Goal: Download file/media

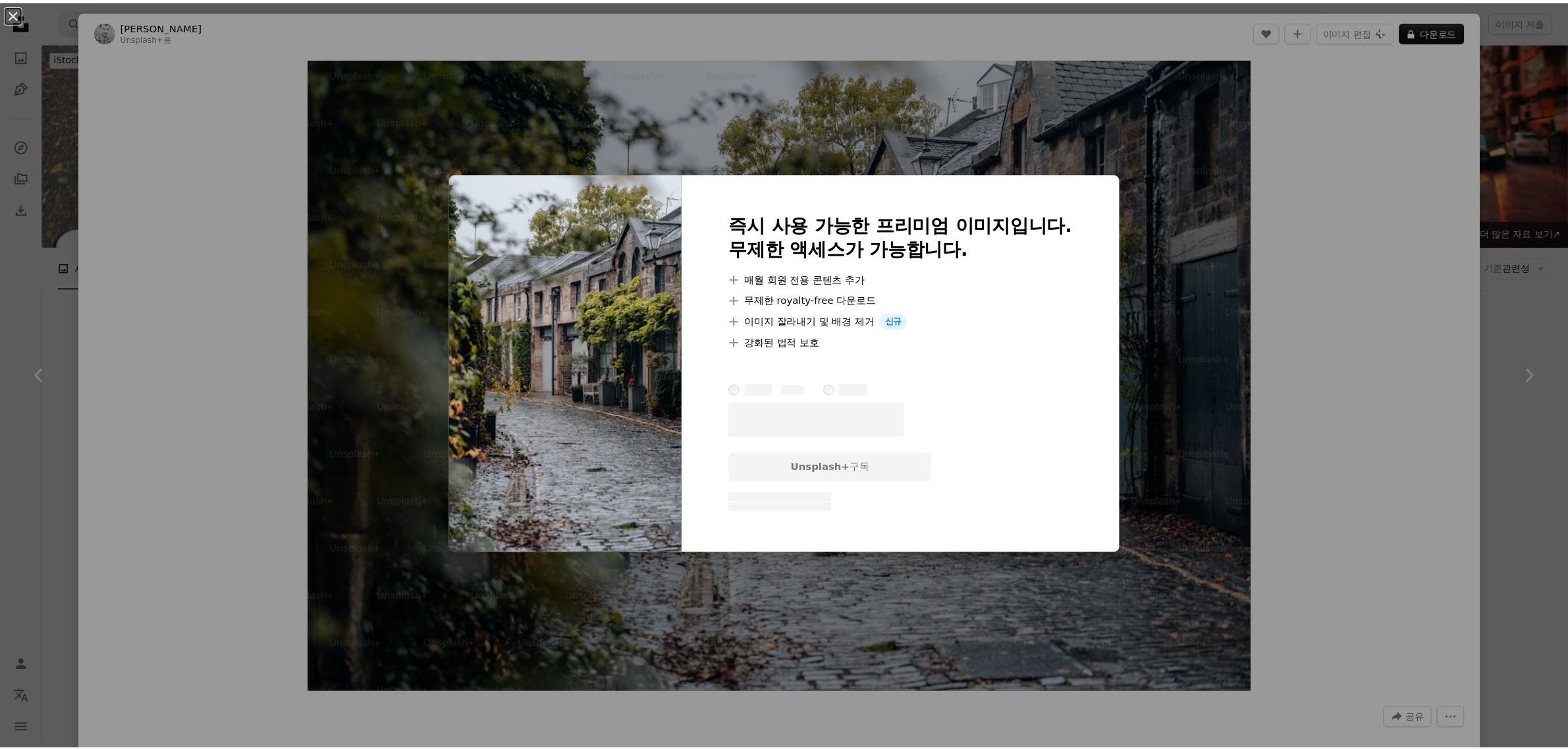
scroll to position [1235, 0]
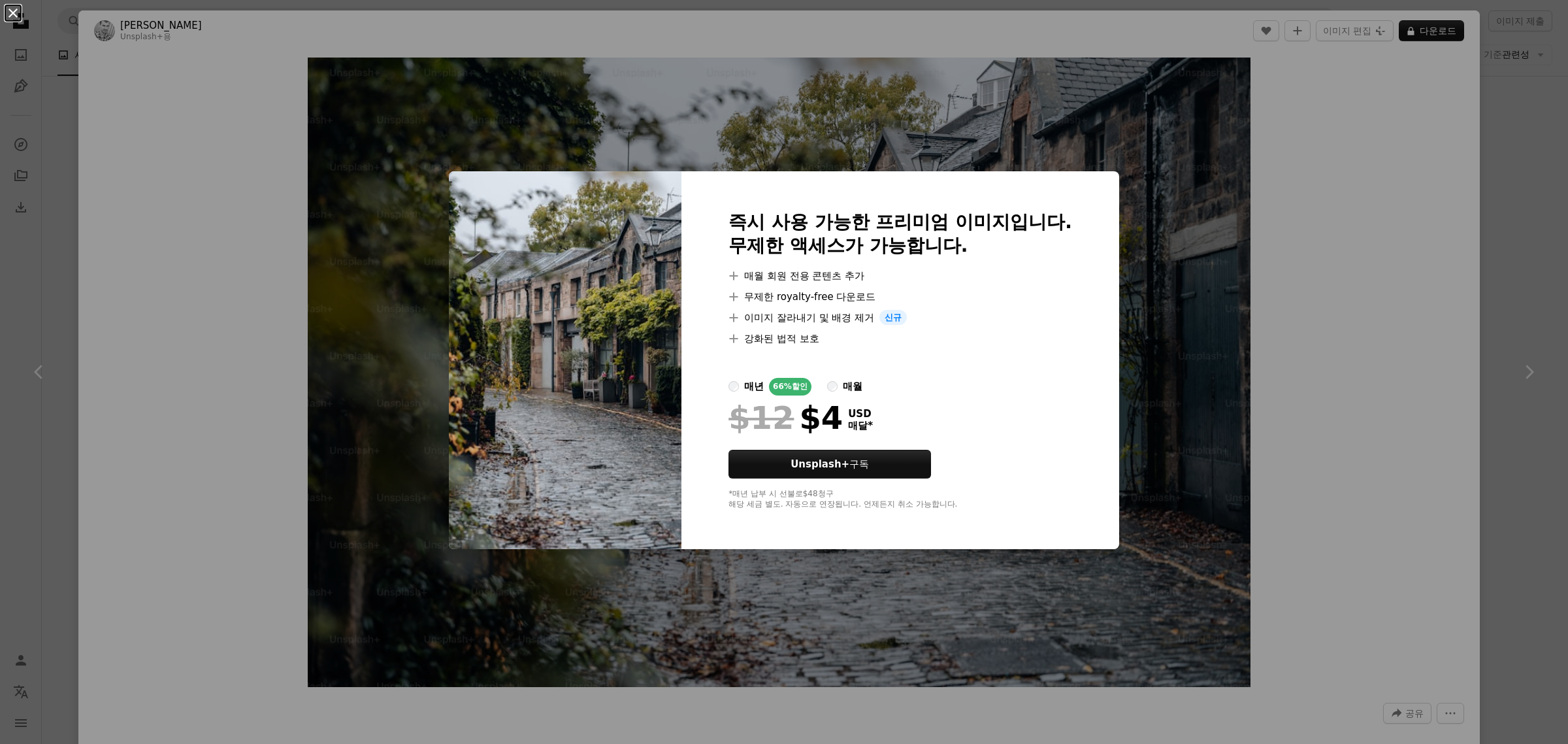
click at [10, 17] on button "An X shape" at bounding box center [13, 13] width 16 height 16
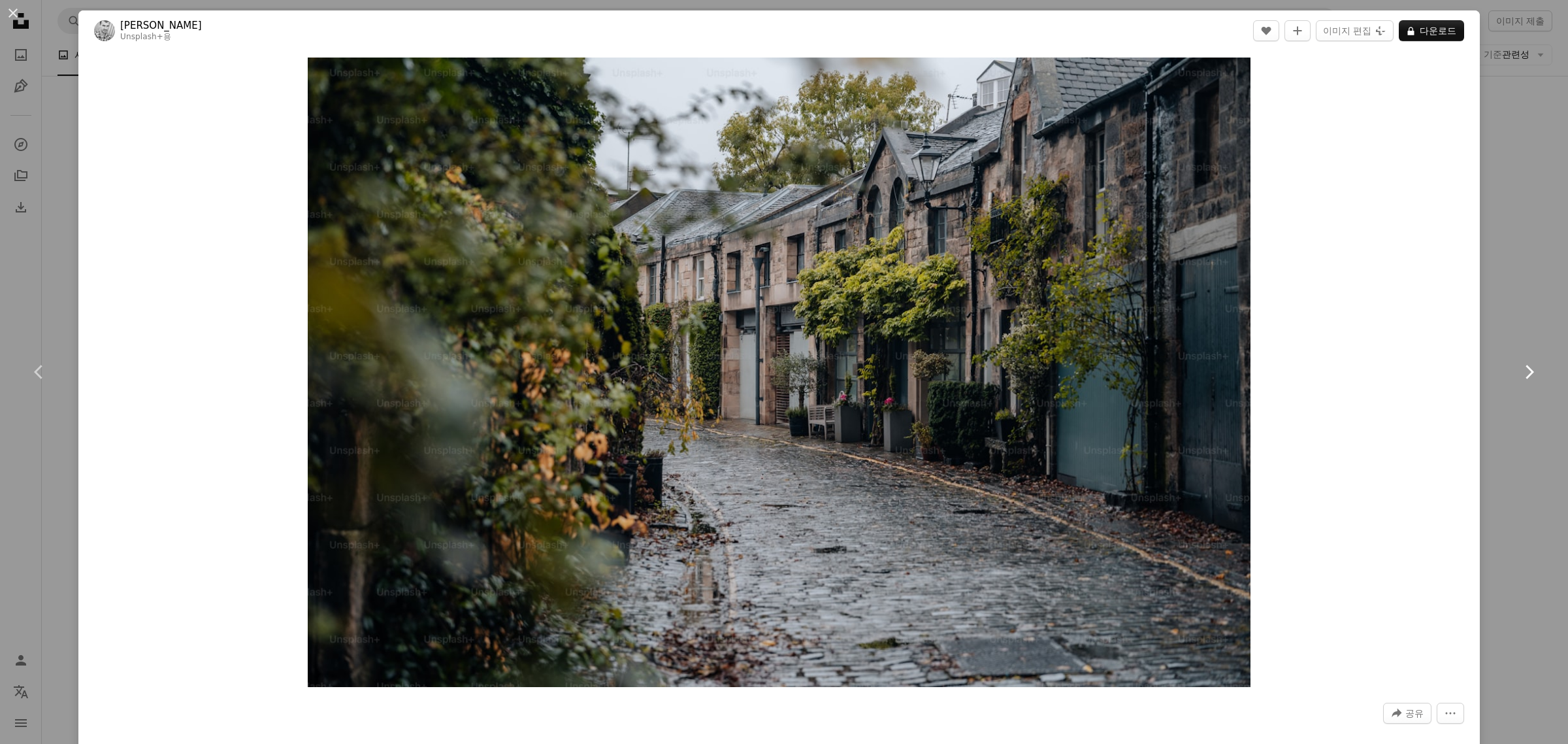
click at [1518, 371] on icon "Chevron right" at bounding box center [1529, 372] width 21 height 21
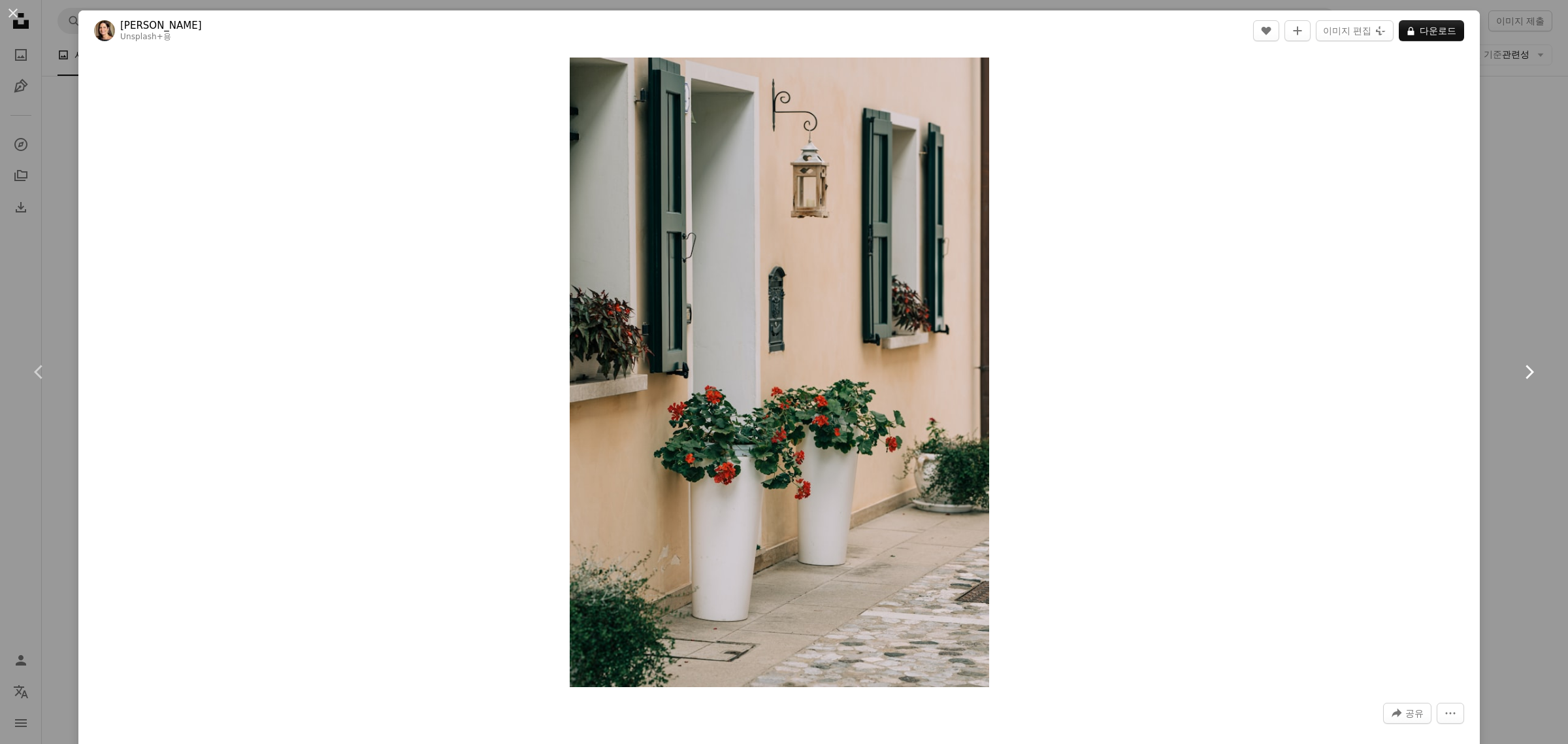
click at [1518, 371] on icon "Chevron right" at bounding box center [1529, 372] width 21 height 21
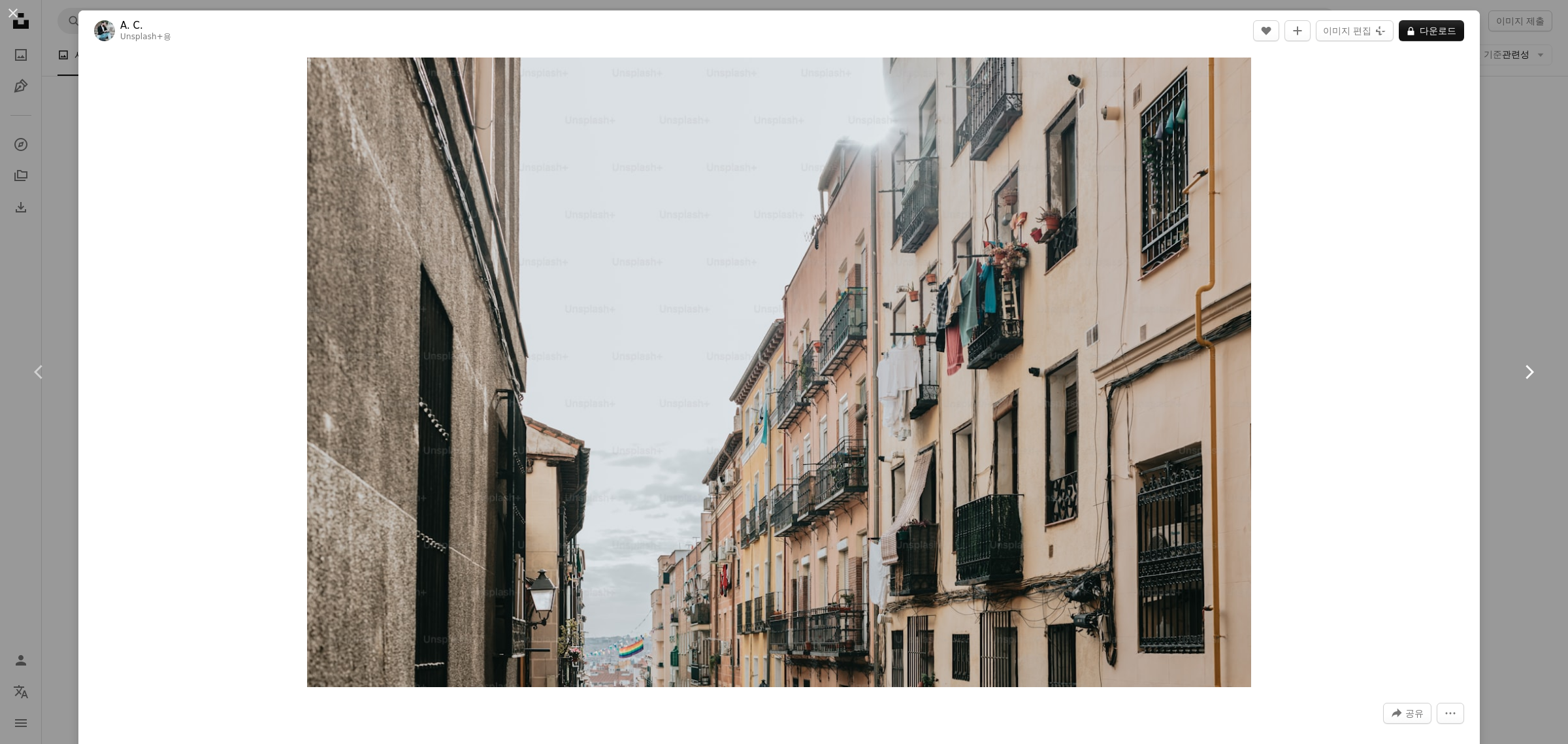
click at [1518, 371] on icon "Chevron right" at bounding box center [1529, 372] width 21 height 21
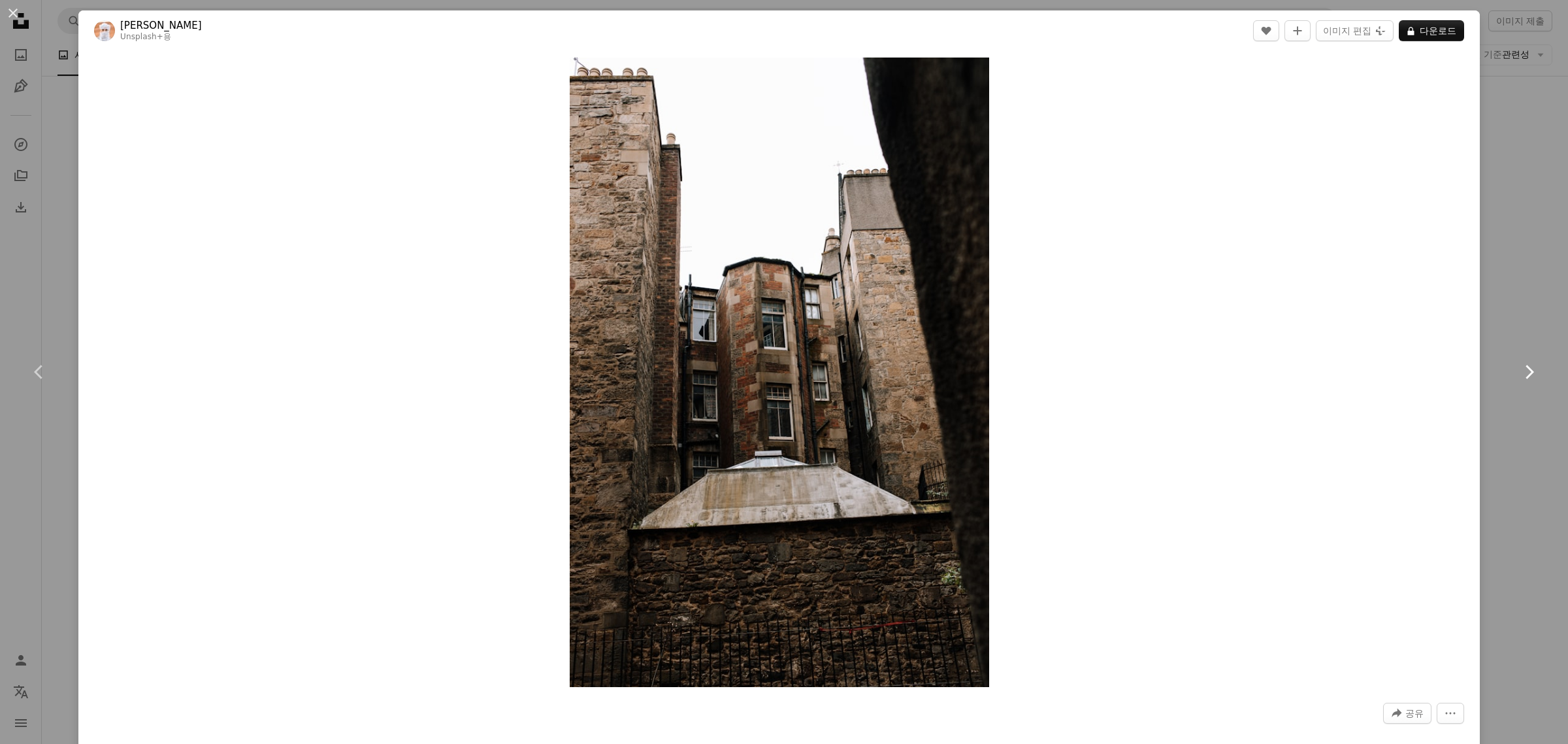
click at [1518, 371] on icon "Chevron right" at bounding box center [1529, 372] width 21 height 21
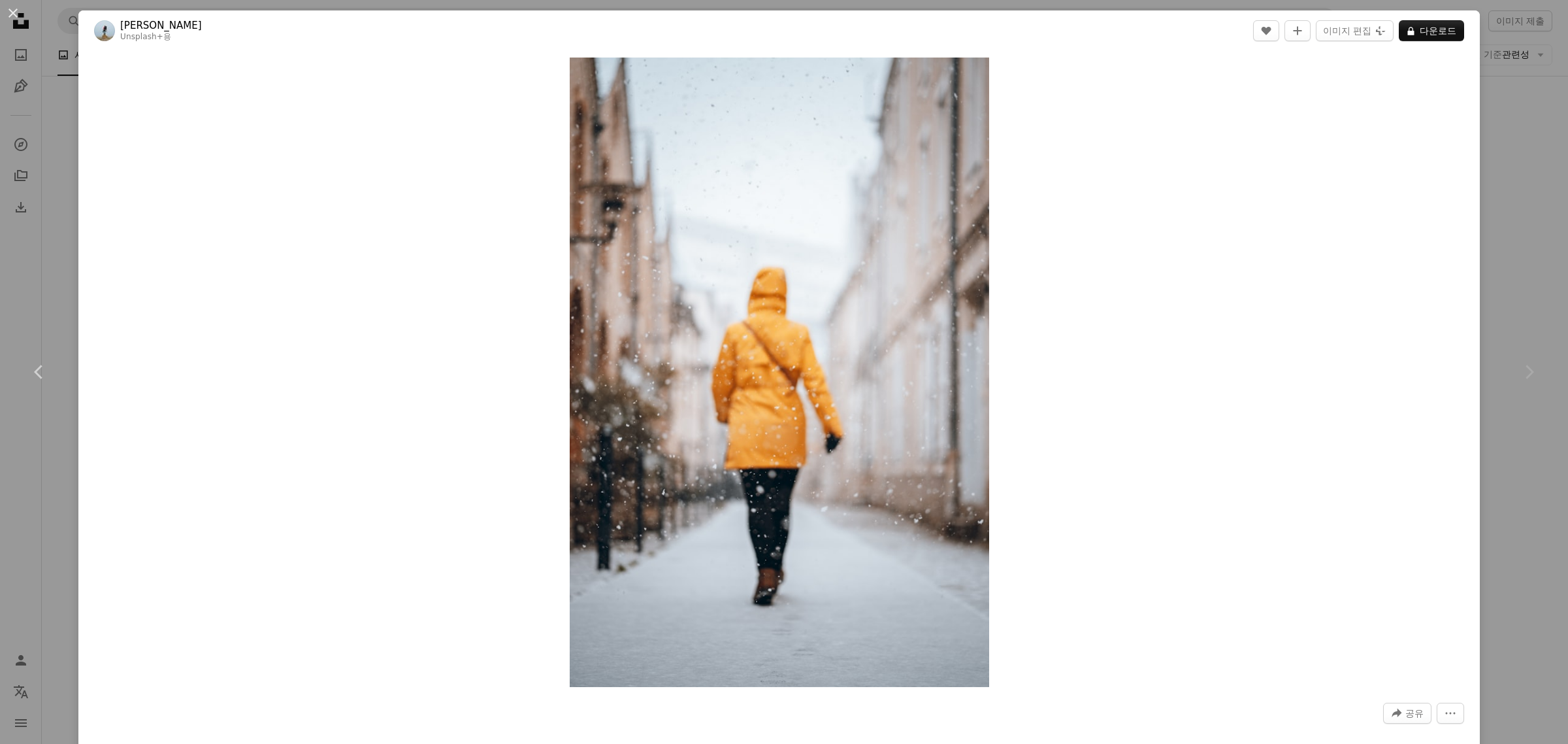
click at [1518, 371] on icon "Chevron right" at bounding box center [1529, 372] width 21 height 21
click at [8, 14] on button "An X shape" at bounding box center [13, 13] width 16 height 16
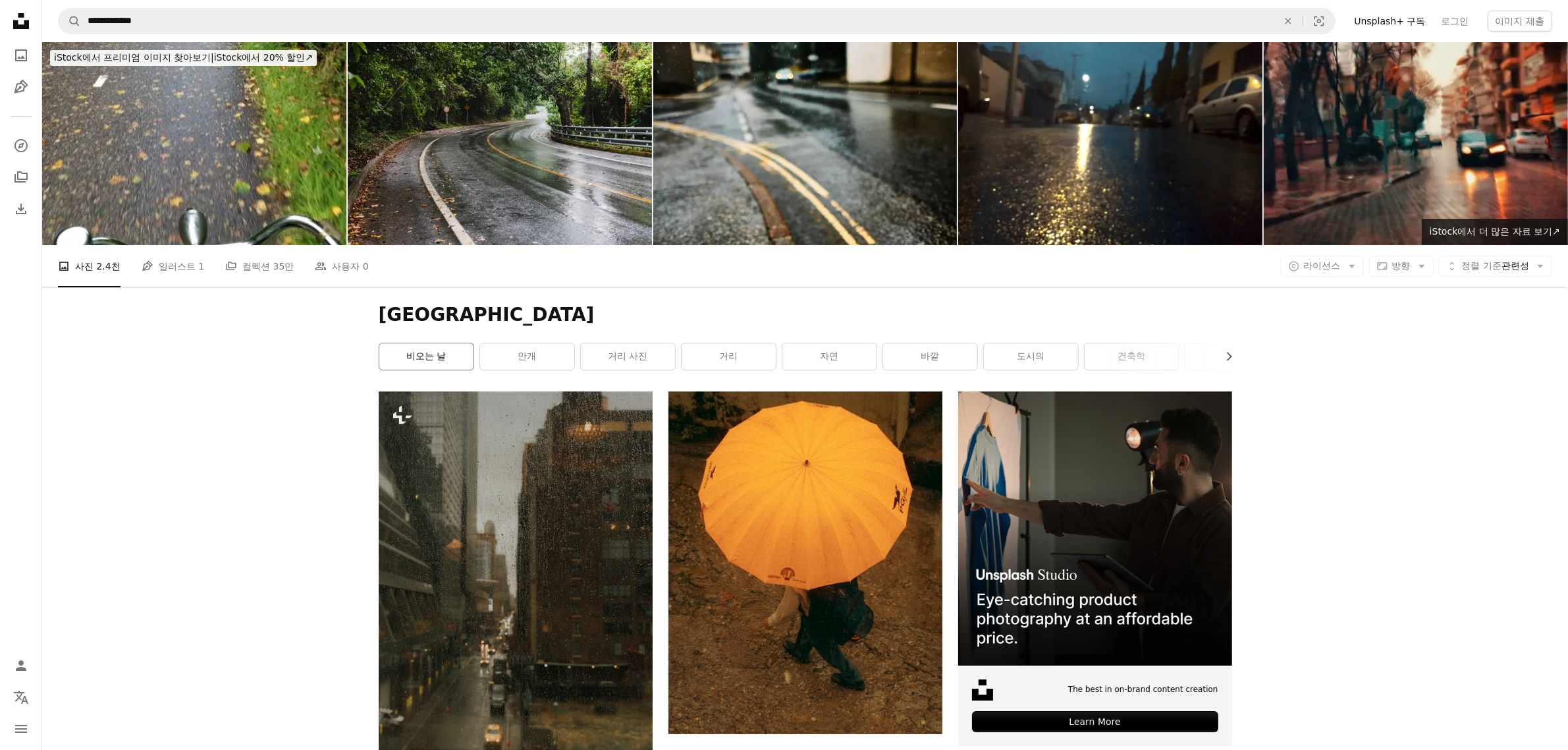
click at [463, 363] on link "비오는 날" at bounding box center [426, 356] width 94 height 26
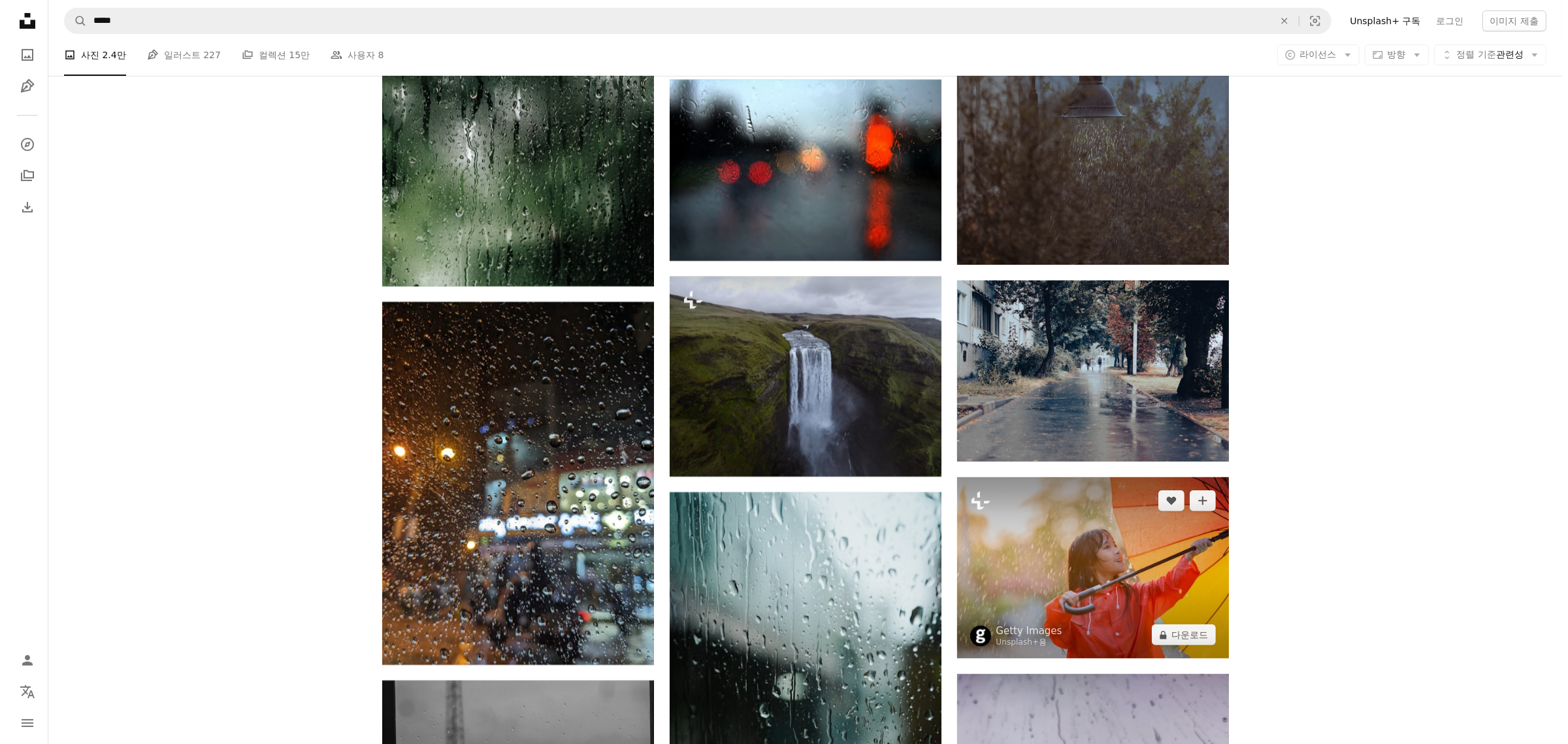
scroll to position [13151, 0]
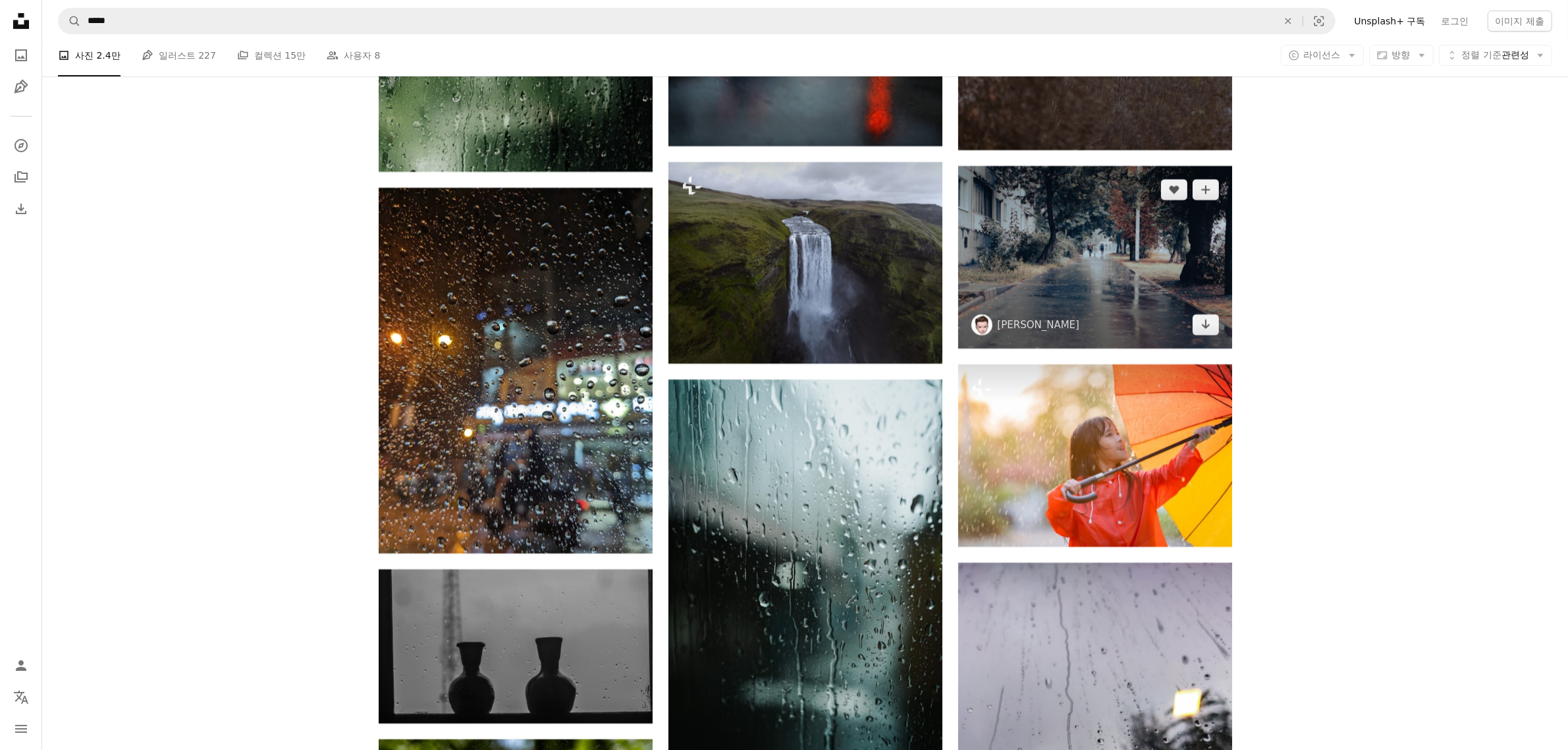
click at [1123, 298] on img at bounding box center [1095, 258] width 274 height 183
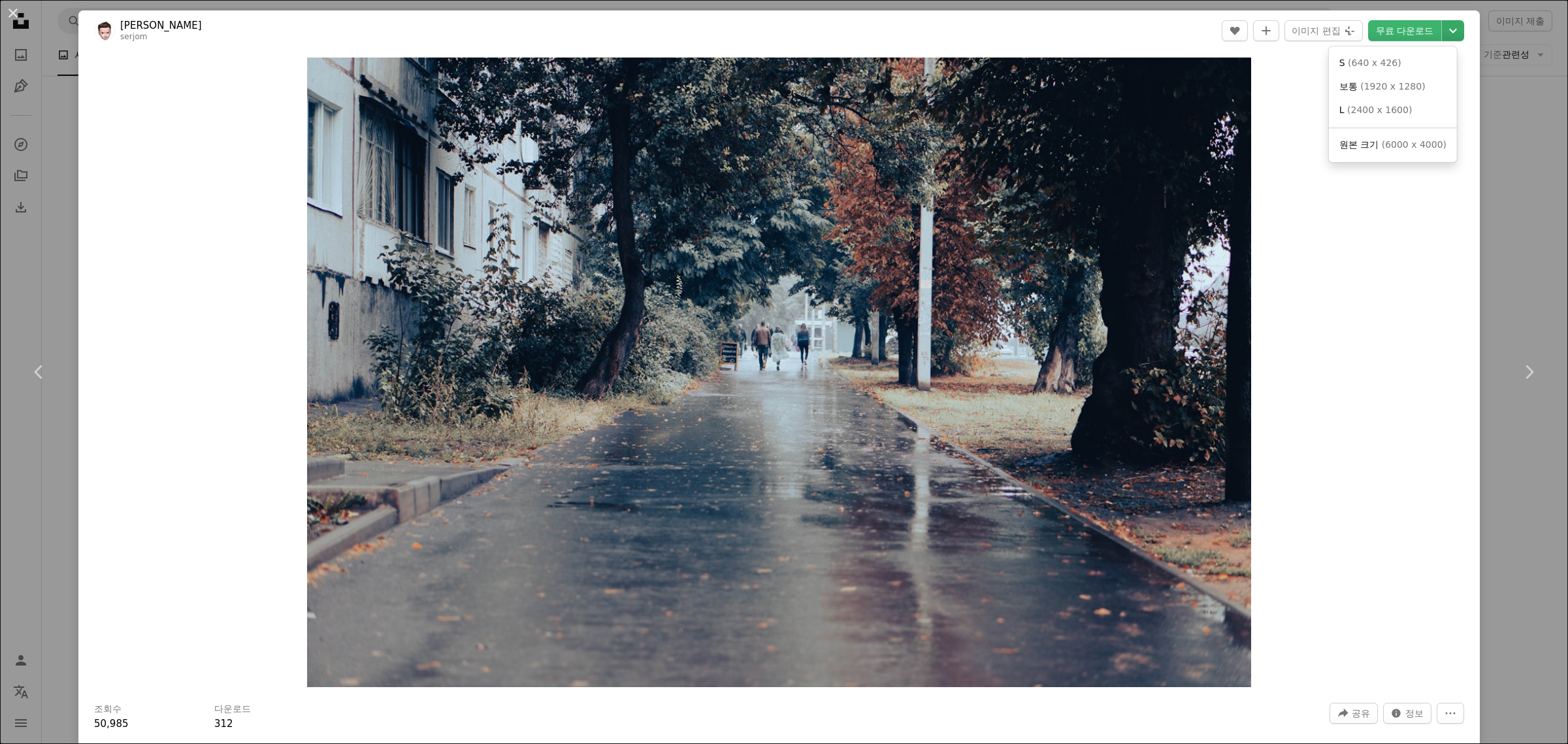
click at [1442, 27] on icon "Chevron down" at bounding box center [1453, 30] width 21 height 16
click at [1404, 148] on span "( 6000 x 4000 )" at bounding box center [1413, 144] width 65 height 10
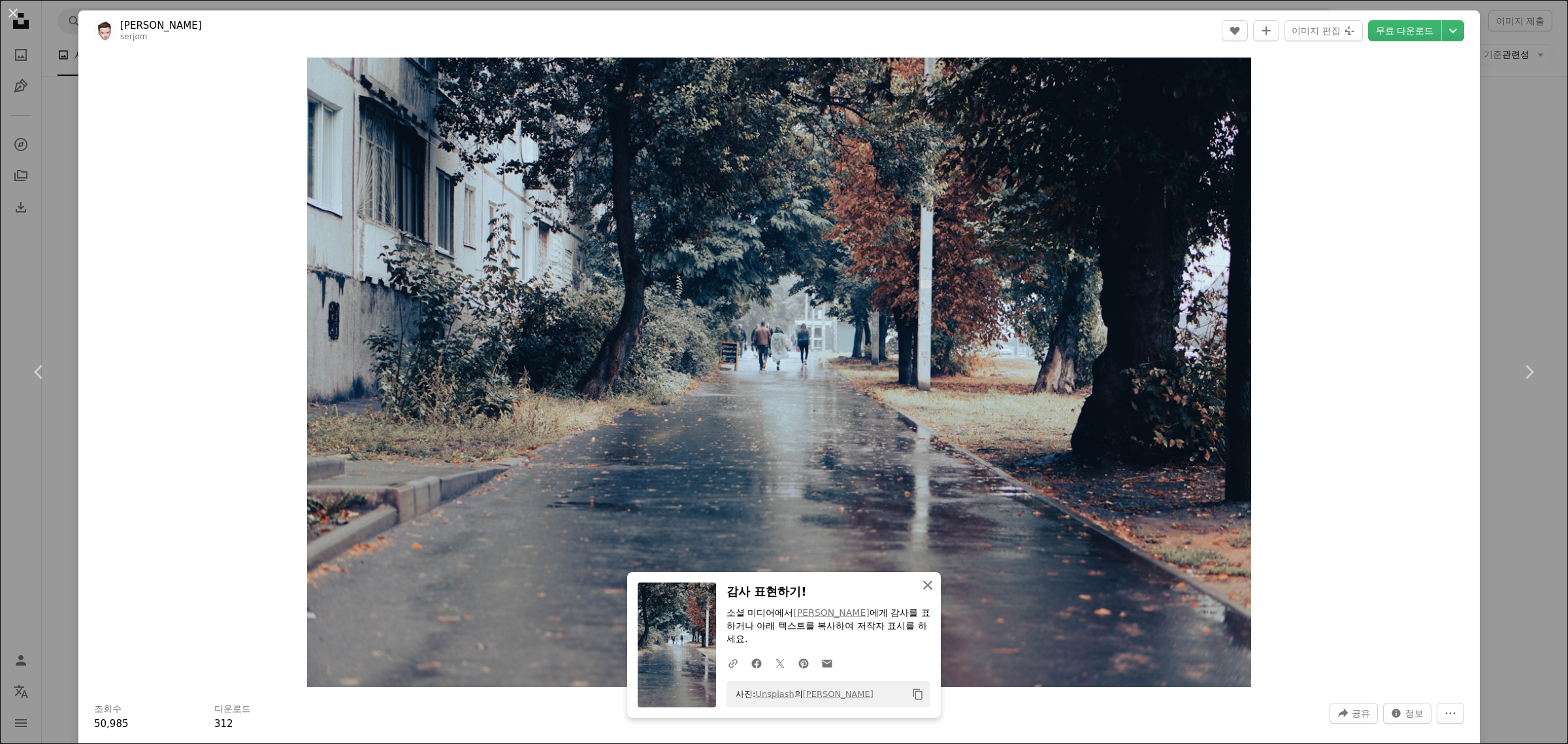
click at [926, 583] on icon "An X shape" at bounding box center [927, 584] width 16 height 16
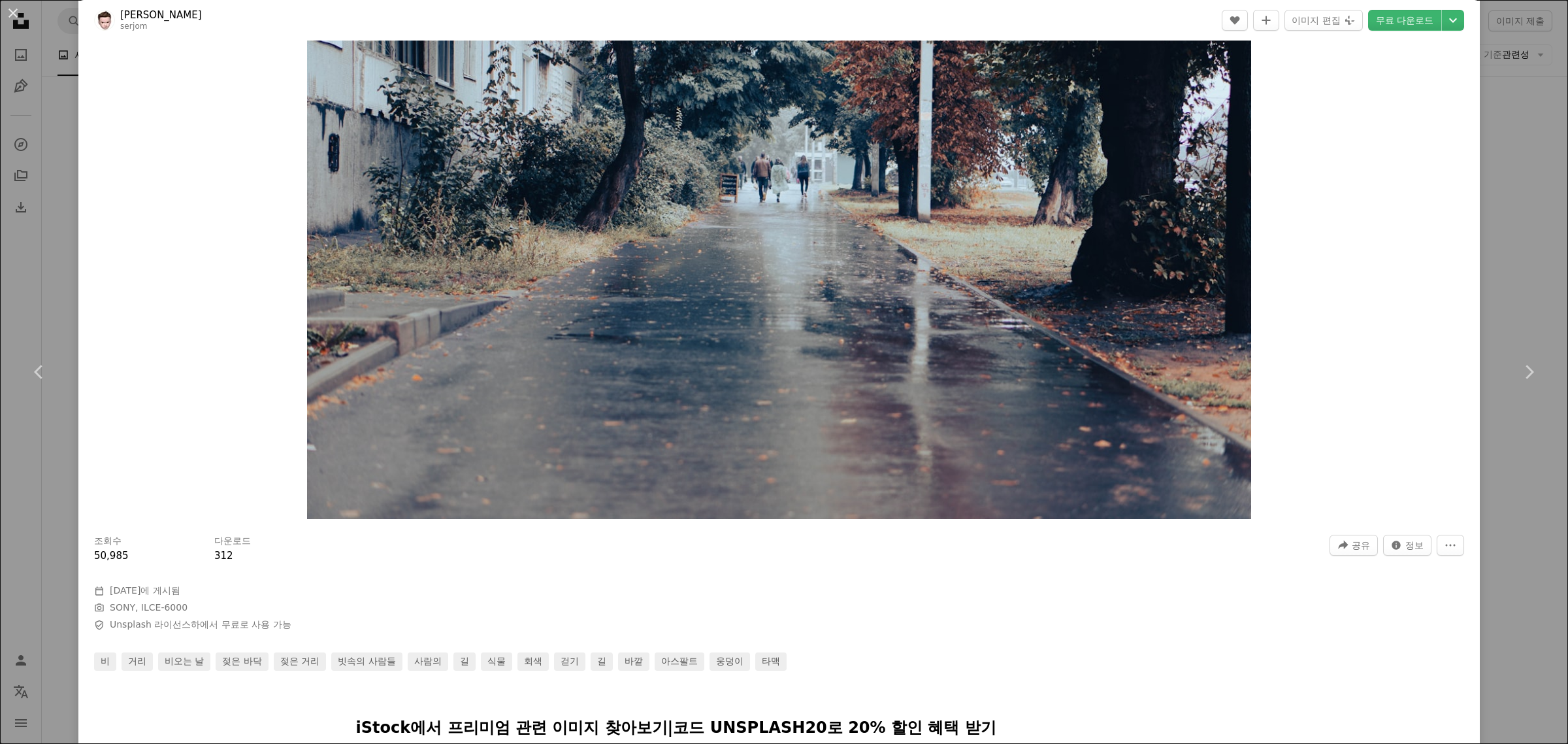
scroll to position [82, 0]
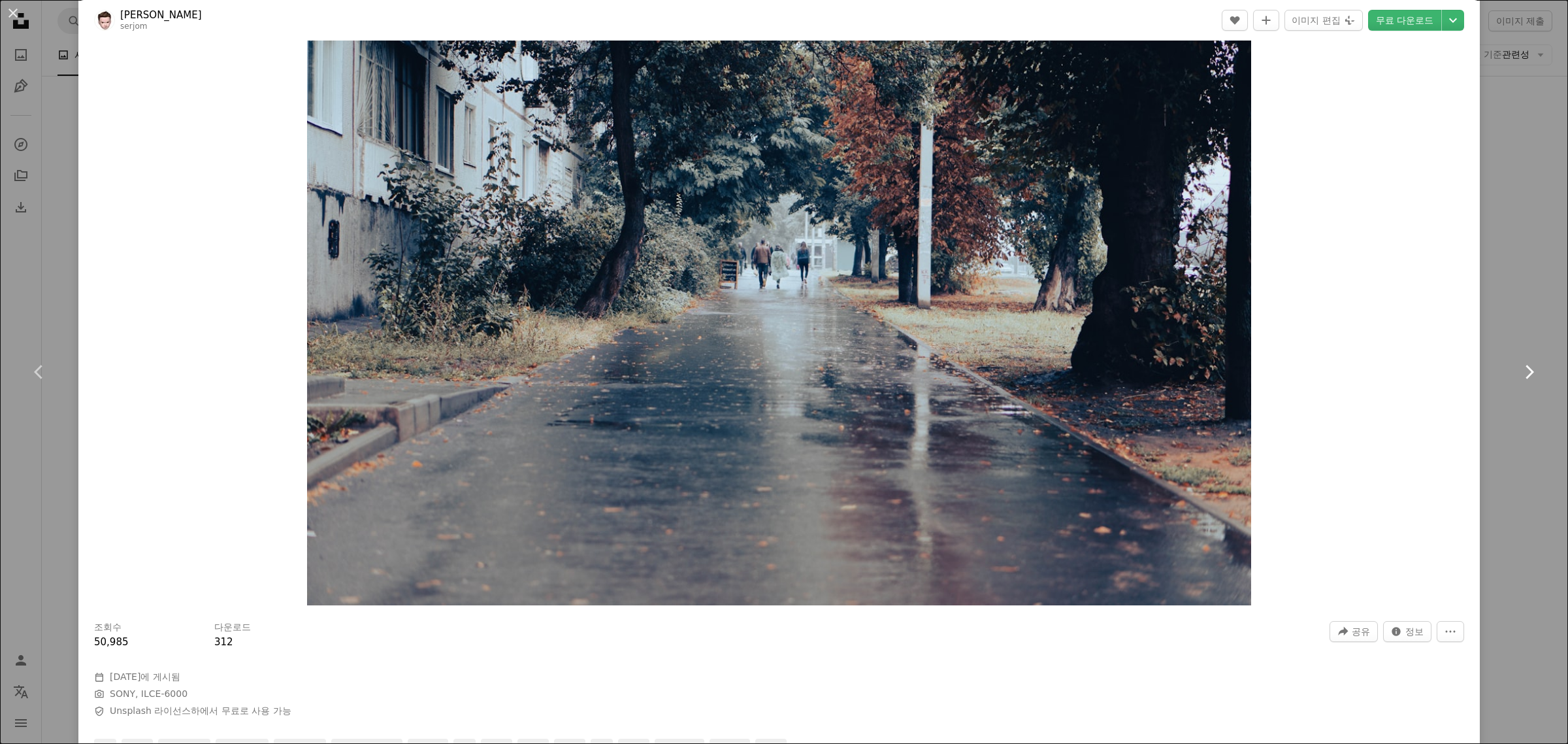
click at [1518, 371] on icon "Chevron right" at bounding box center [1529, 372] width 21 height 21
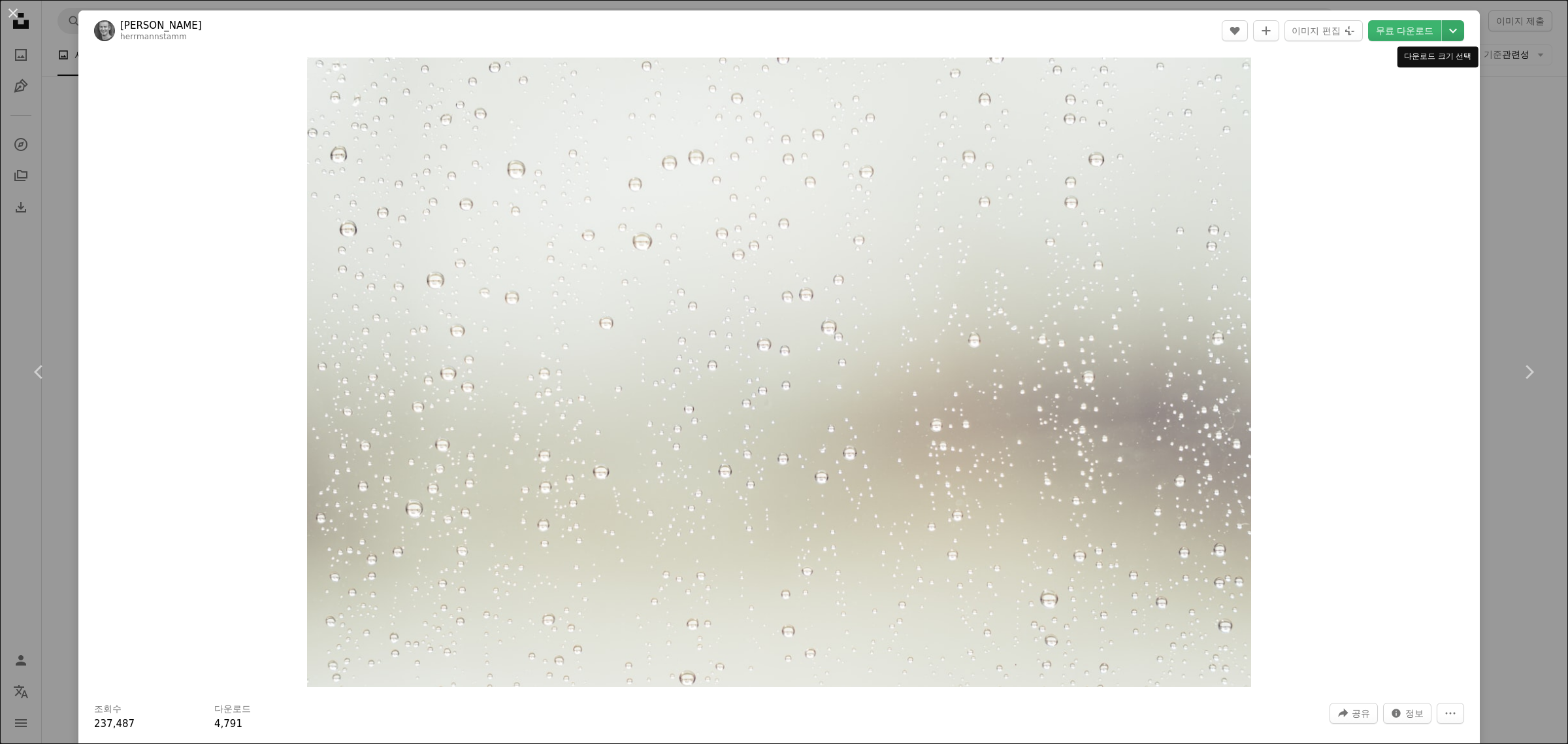
click at [1442, 28] on icon "Chevron down" at bounding box center [1453, 30] width 21 height 16
click at [1373, 146] on span "원본 크기" at bounding box center [1358, 144] width 39 height 10
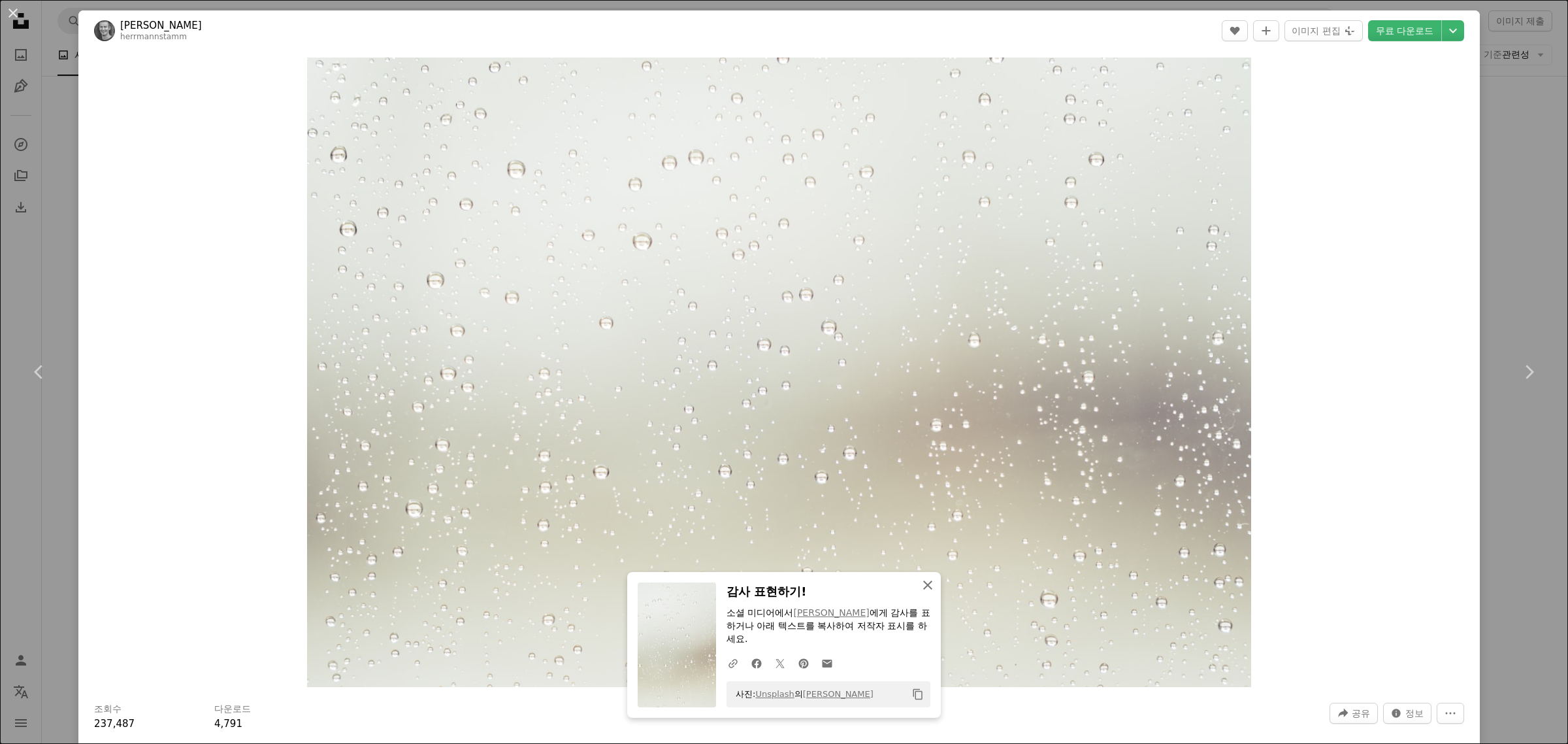
click at [923, 582] on icon "button" at bounding box center [927, 585] width 9 height 9
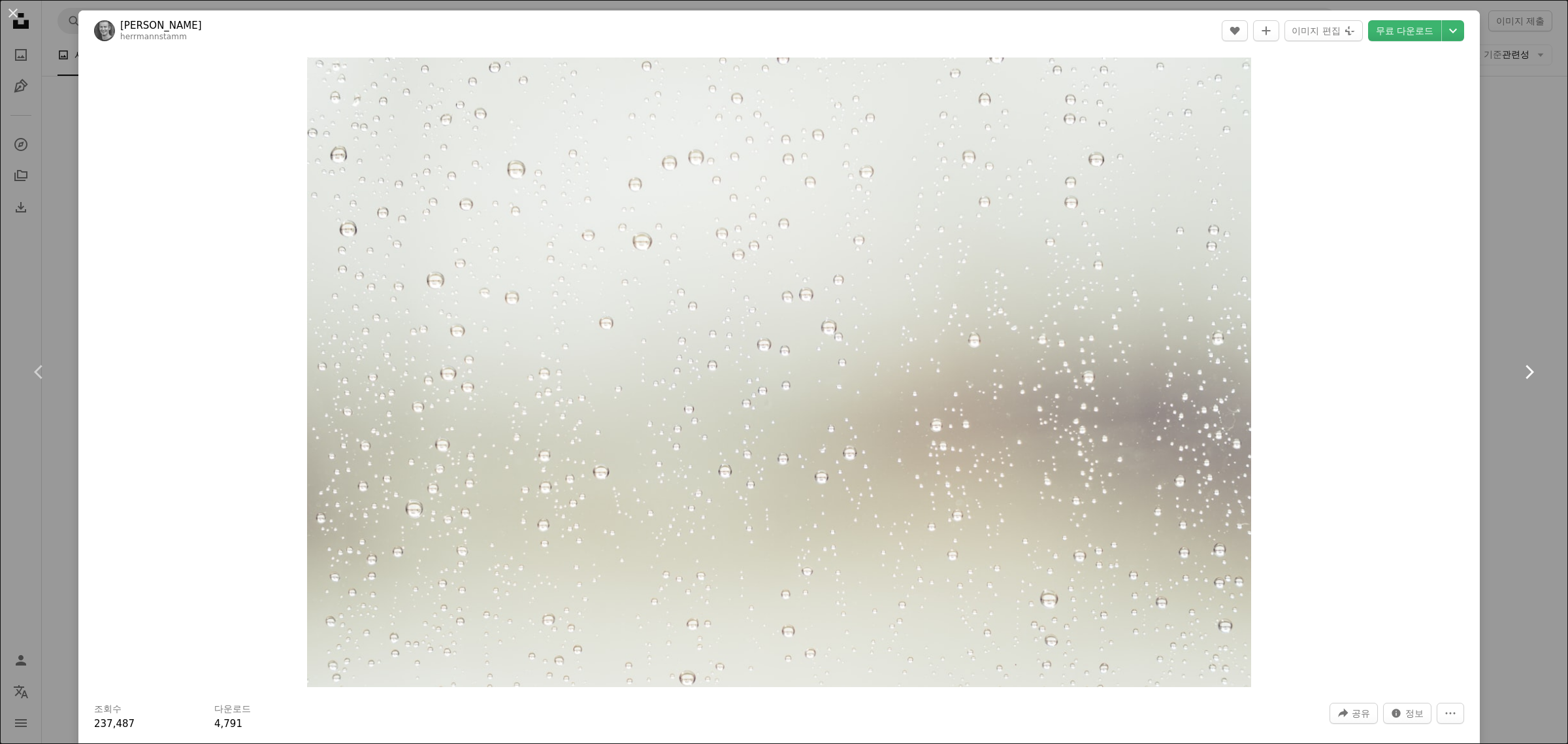
click at [1526, 367] on icon at bounding box center [1529, 372] width 8 height 13
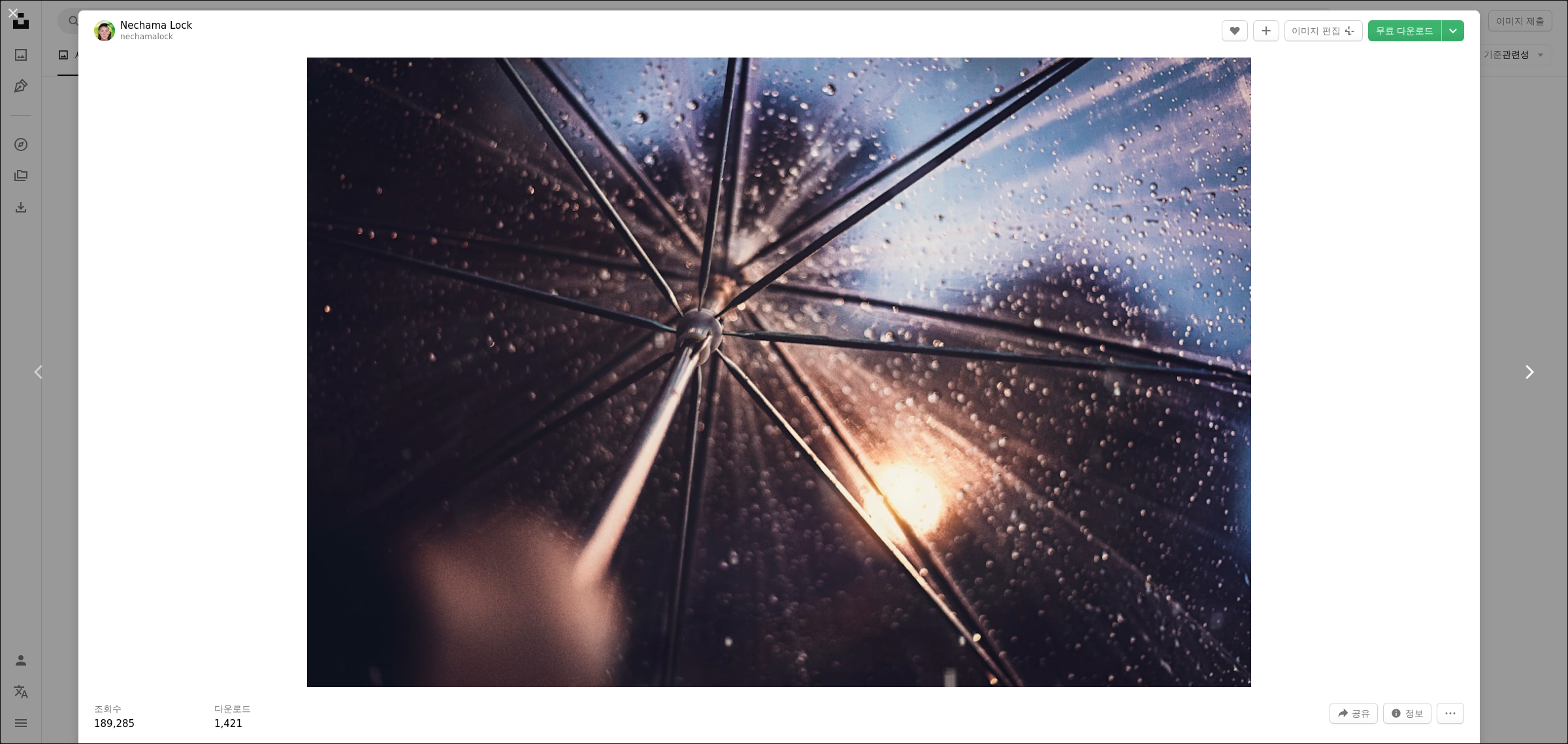
click at [1518, 370] on icon "Chevron right" at bounding box center [1529, 372] width 21 height 21
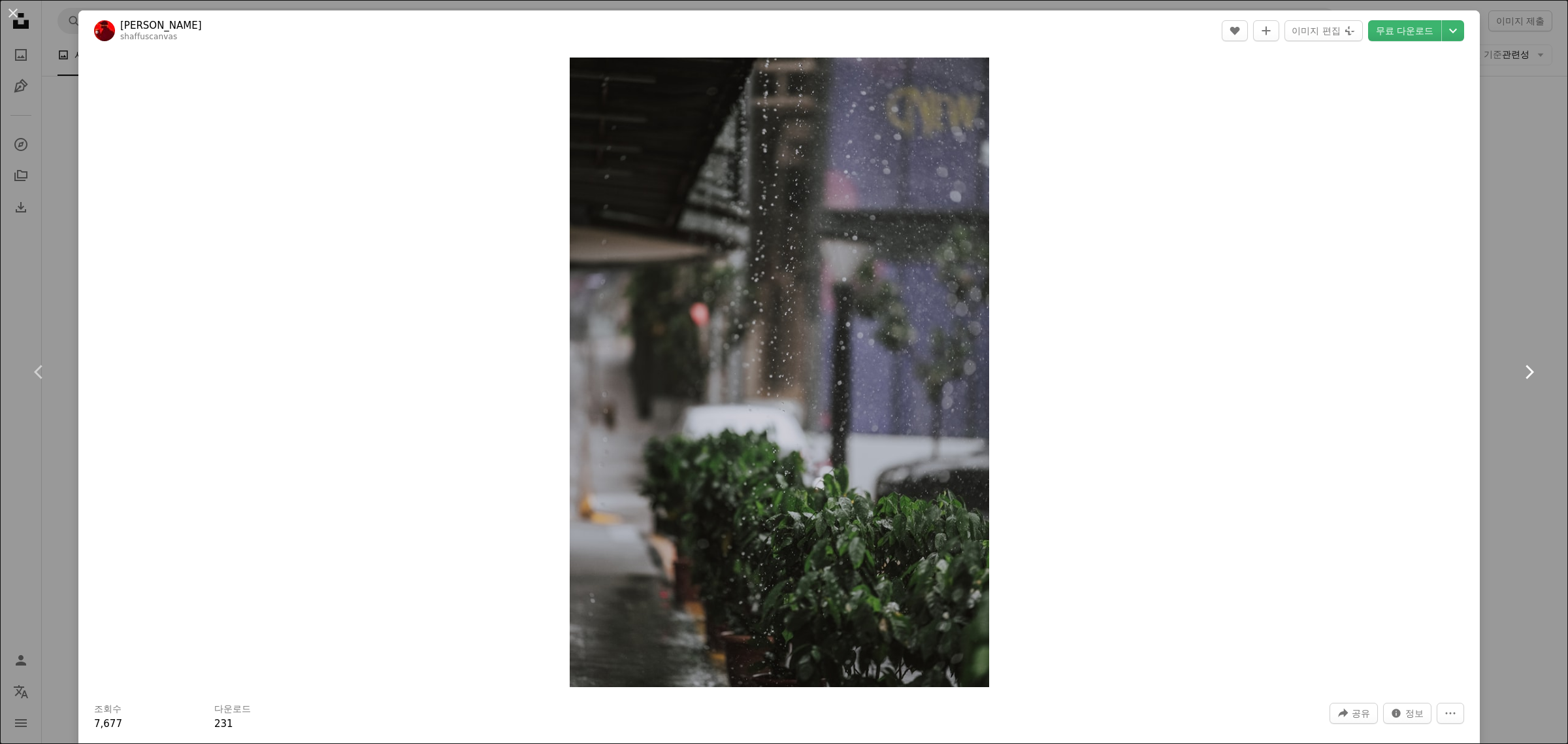
click at [1518, 370] on icon "Chevron right" at bounding box center [1529, 372] width 21 height 21
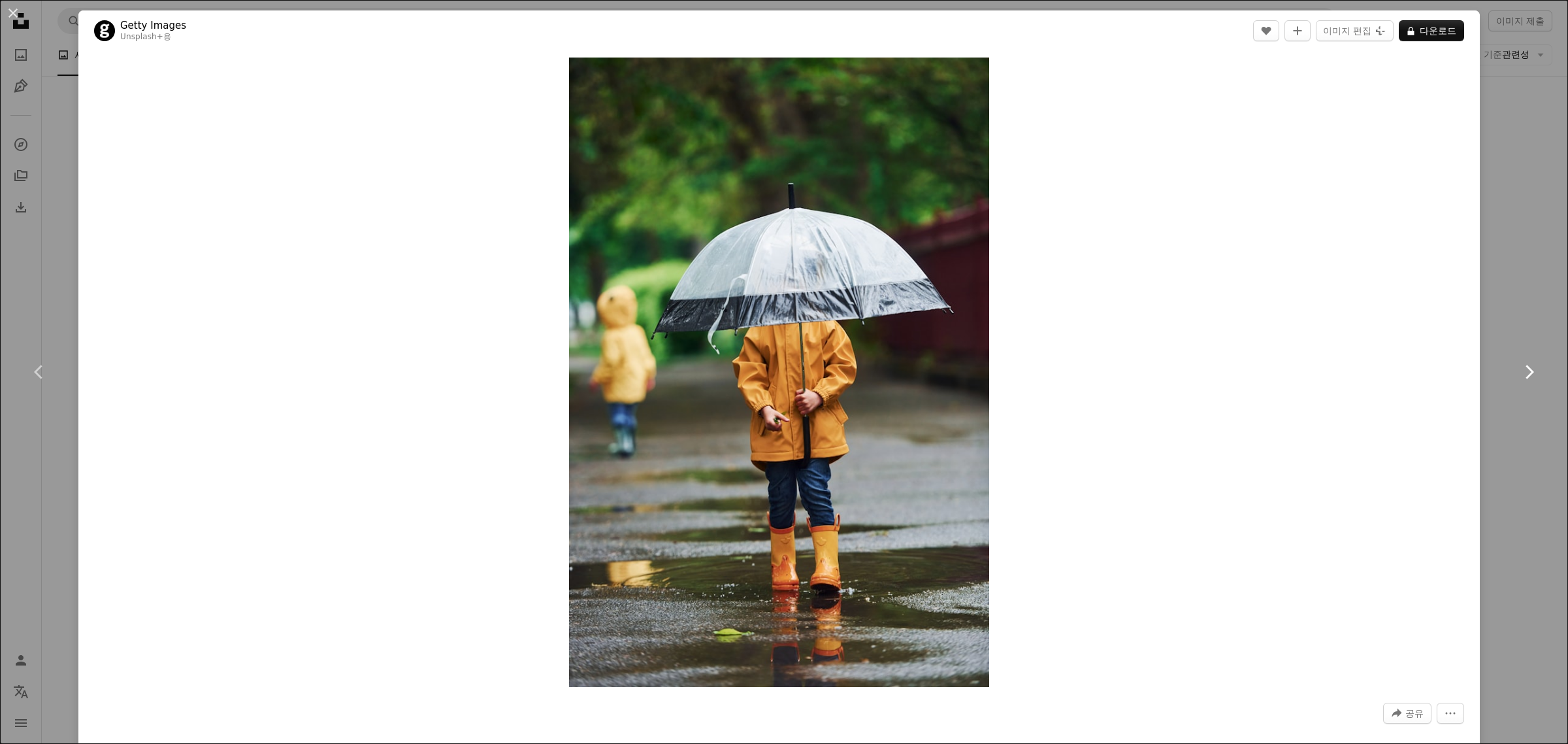
click at [1518, 370] on icon "Chevron right" at bounding box center [1529, 372] width 21 height 21
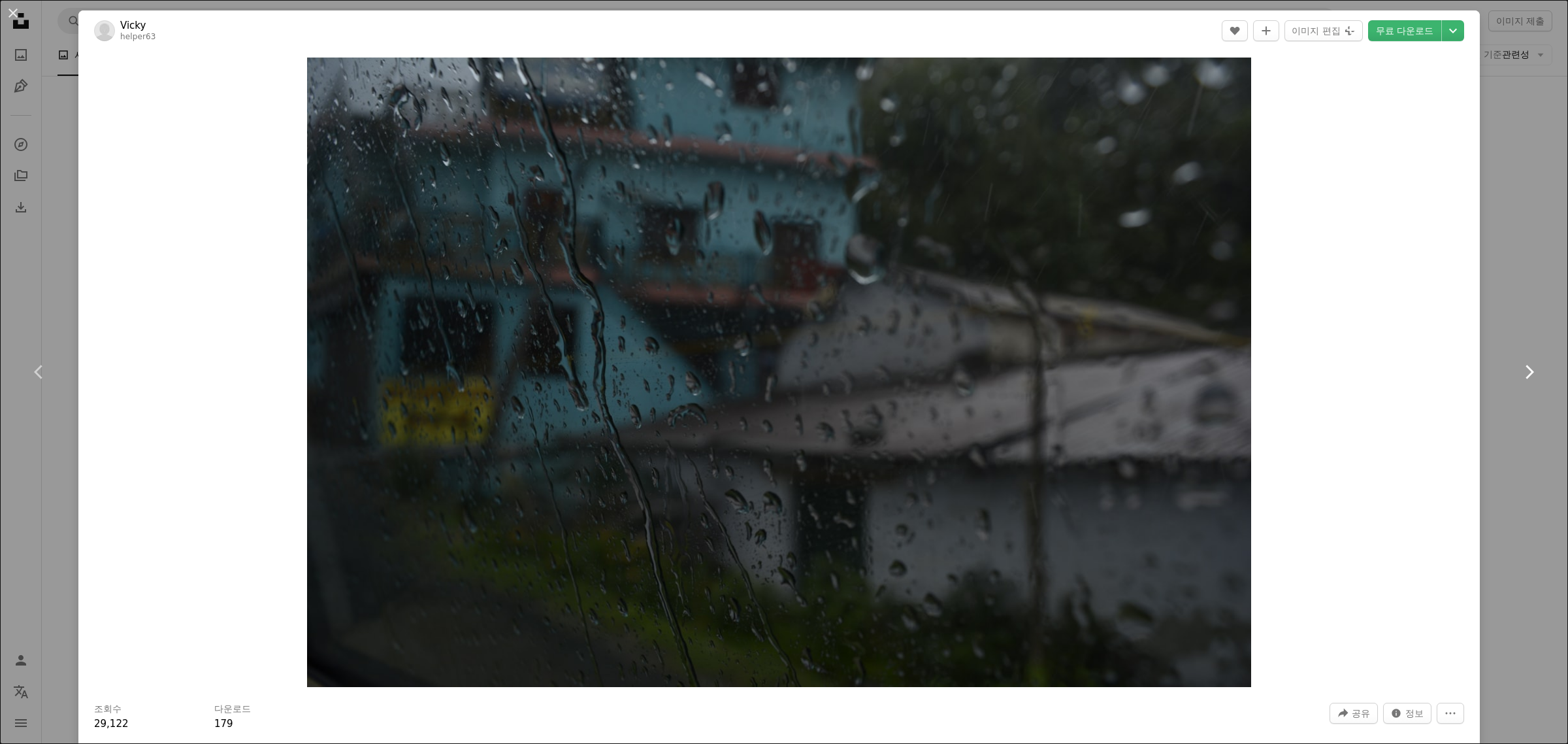
click at [1518, 370] on icon "Chevron right" at bounding box center [1529, 372] width 21 height 21
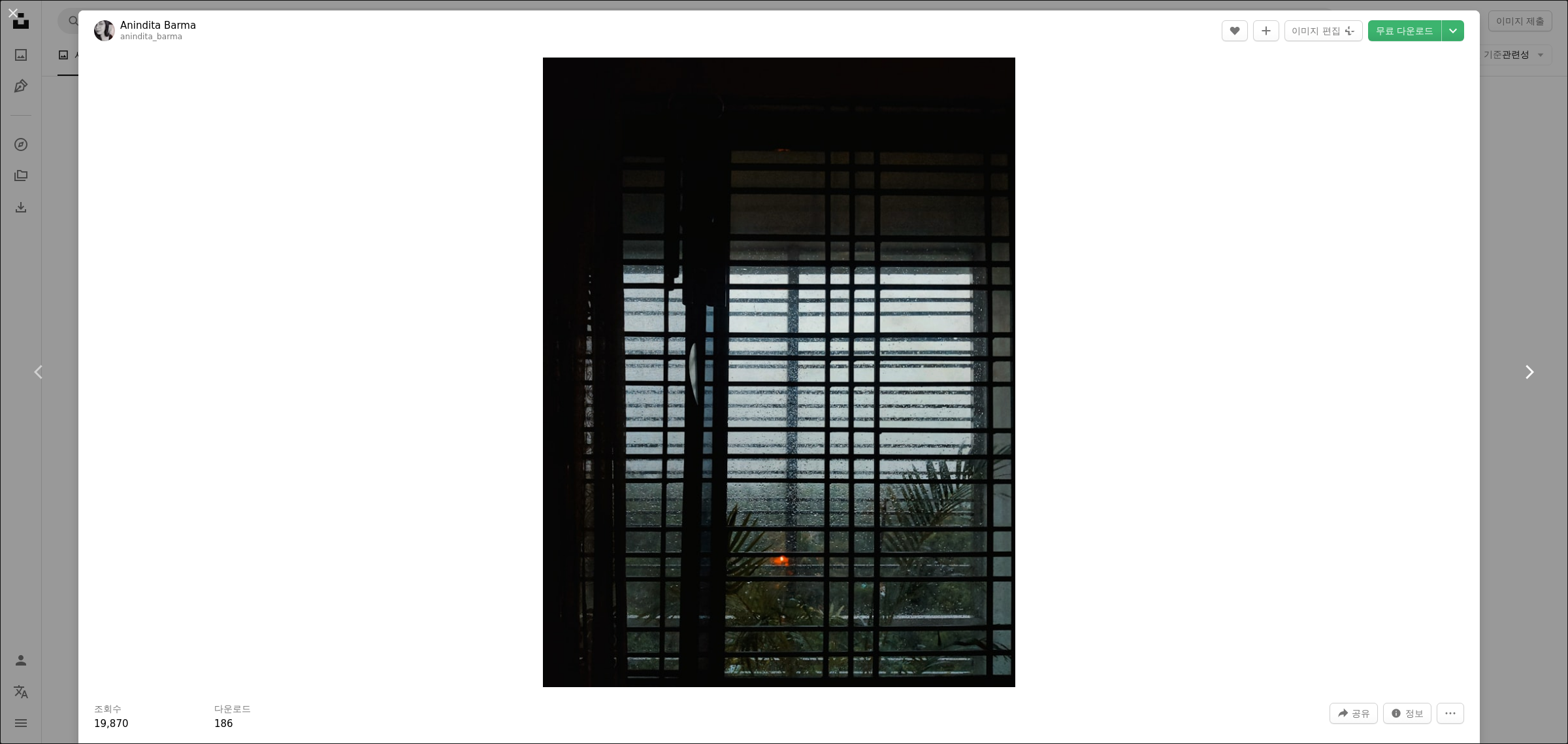
click at [1518, 370] on icon "Chevron right" at bounding box center [1529, 372] width 21 height 21
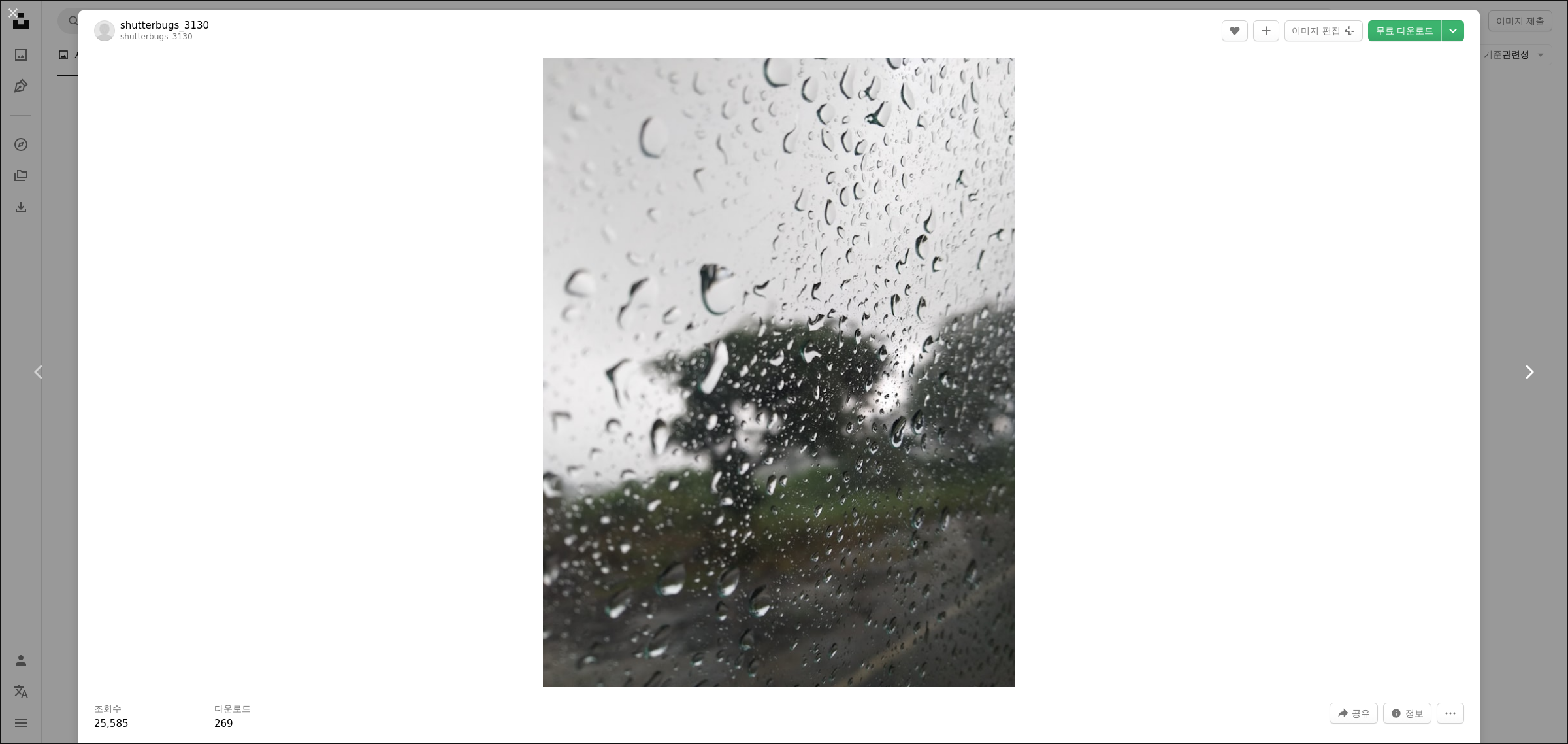
click at [1518, 370] on icon "Chevron right" at bounding box center [1529, 372] width 21 height 21
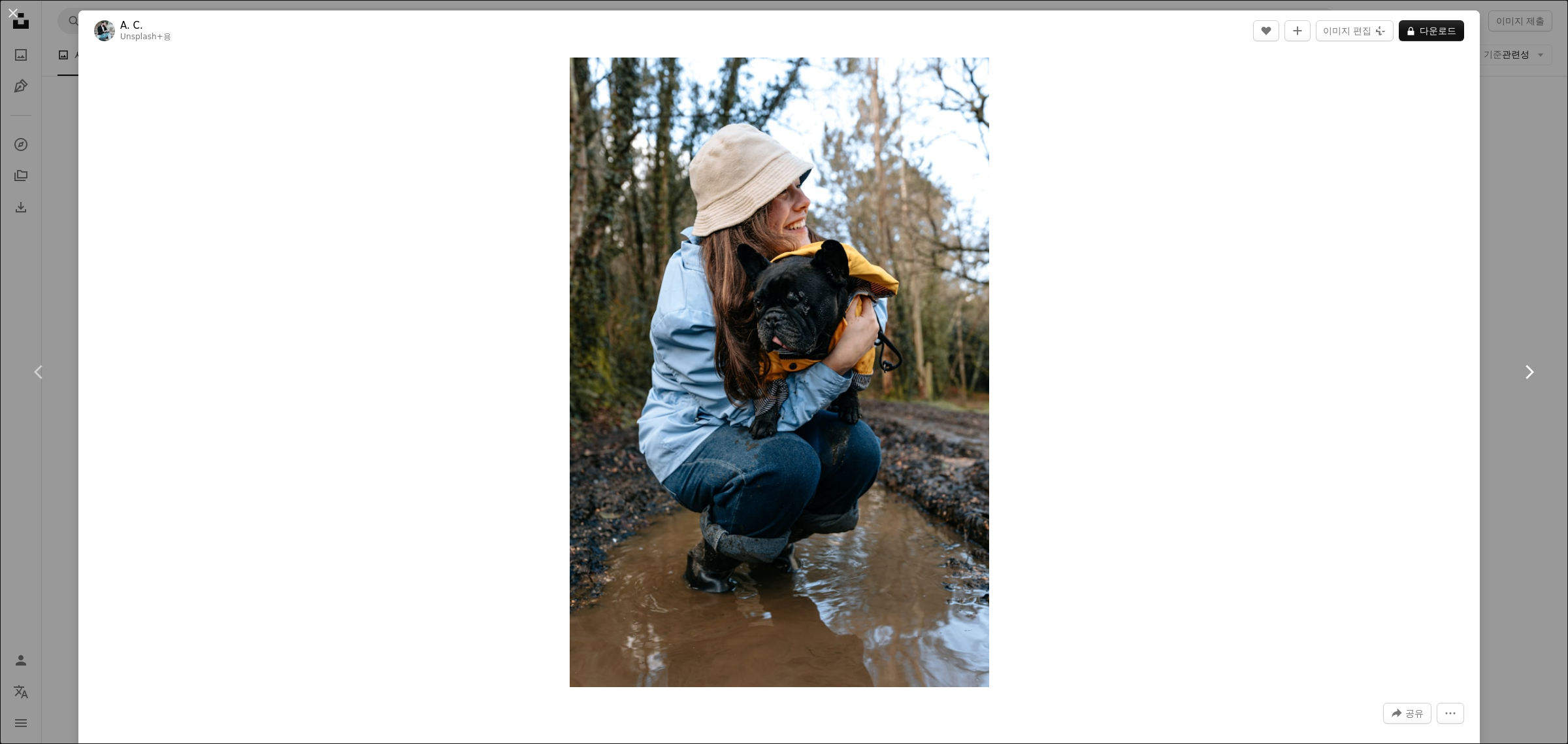
click at [1526, 371] on icon at bounding box center [1529, 372] width 8 height 13
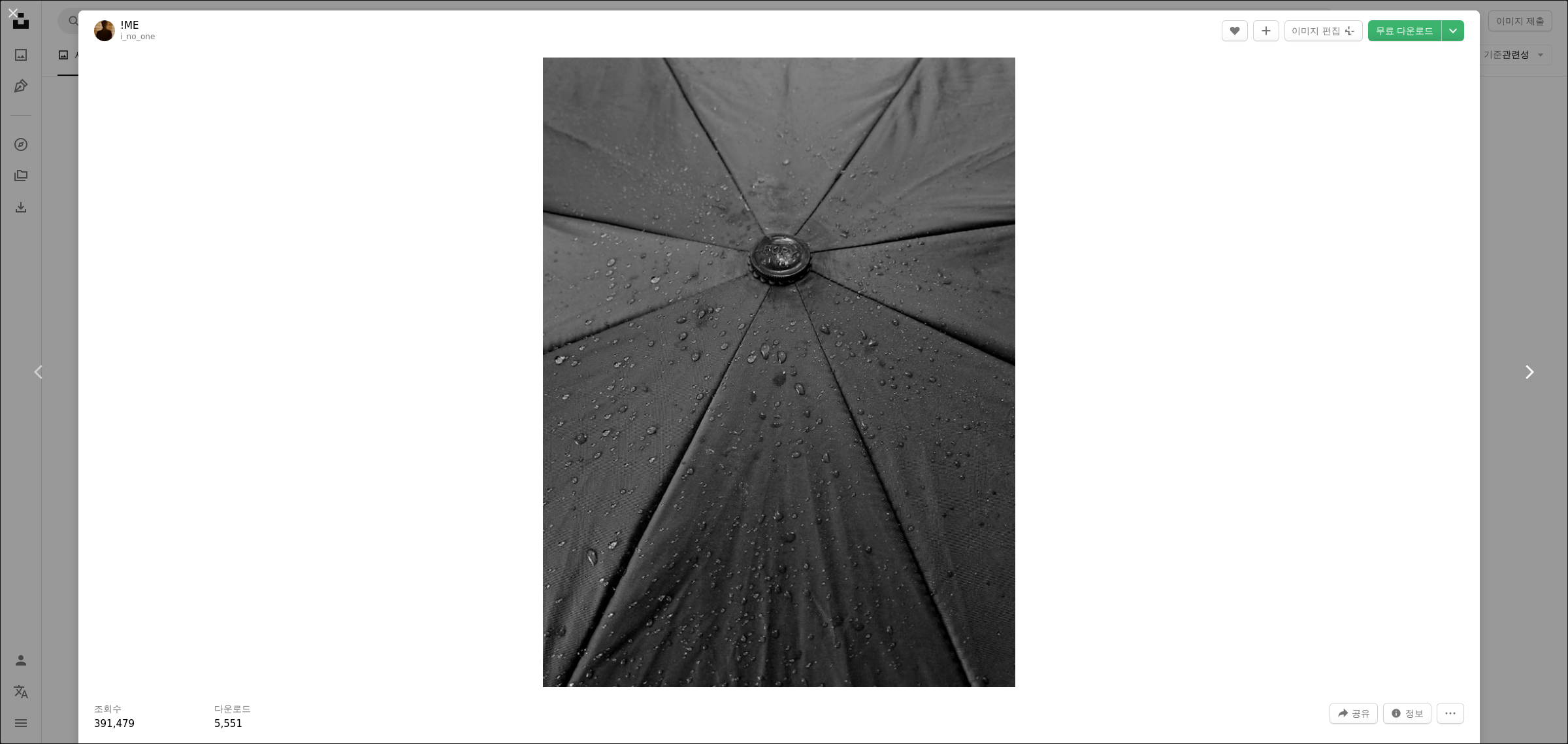
click at [1526, 371] on icon at bounding box center [1529, 372] width 8 height 13
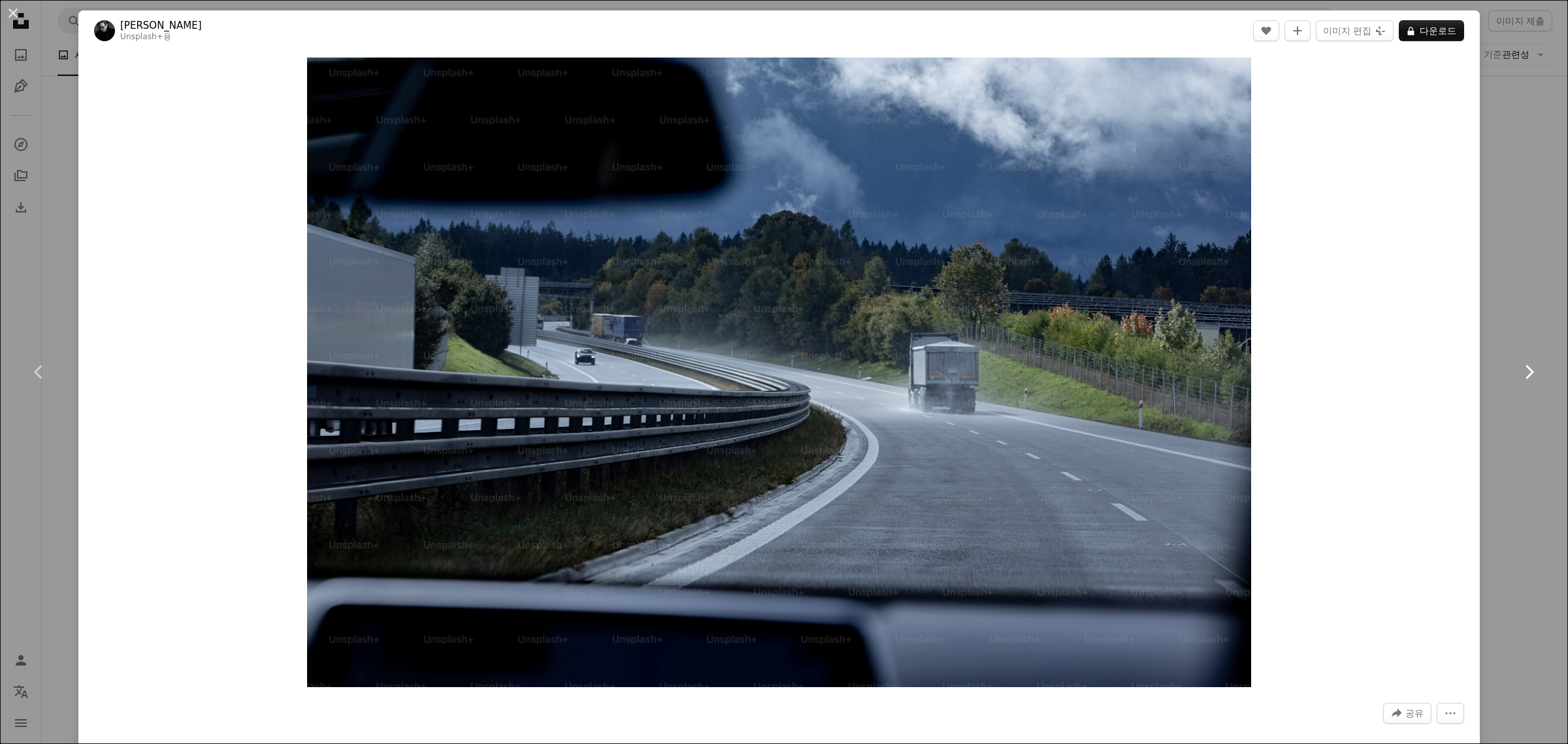
click at [1526, 371] on icon at bounding box center [1529, 372] width 8 height 13
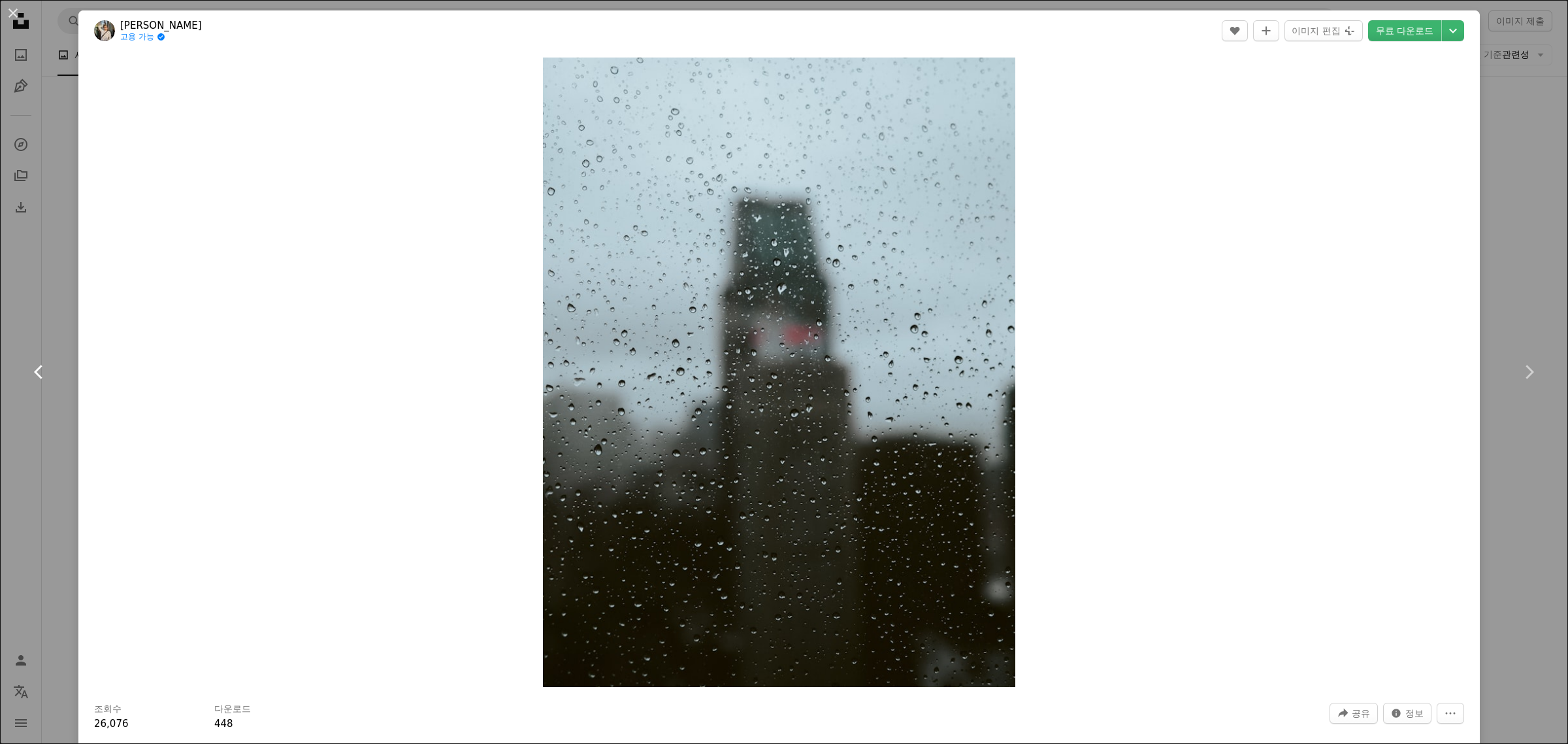
click at [46, 371] on icon "Chevron left" at bounding box center [39, 372] width 21 height 21
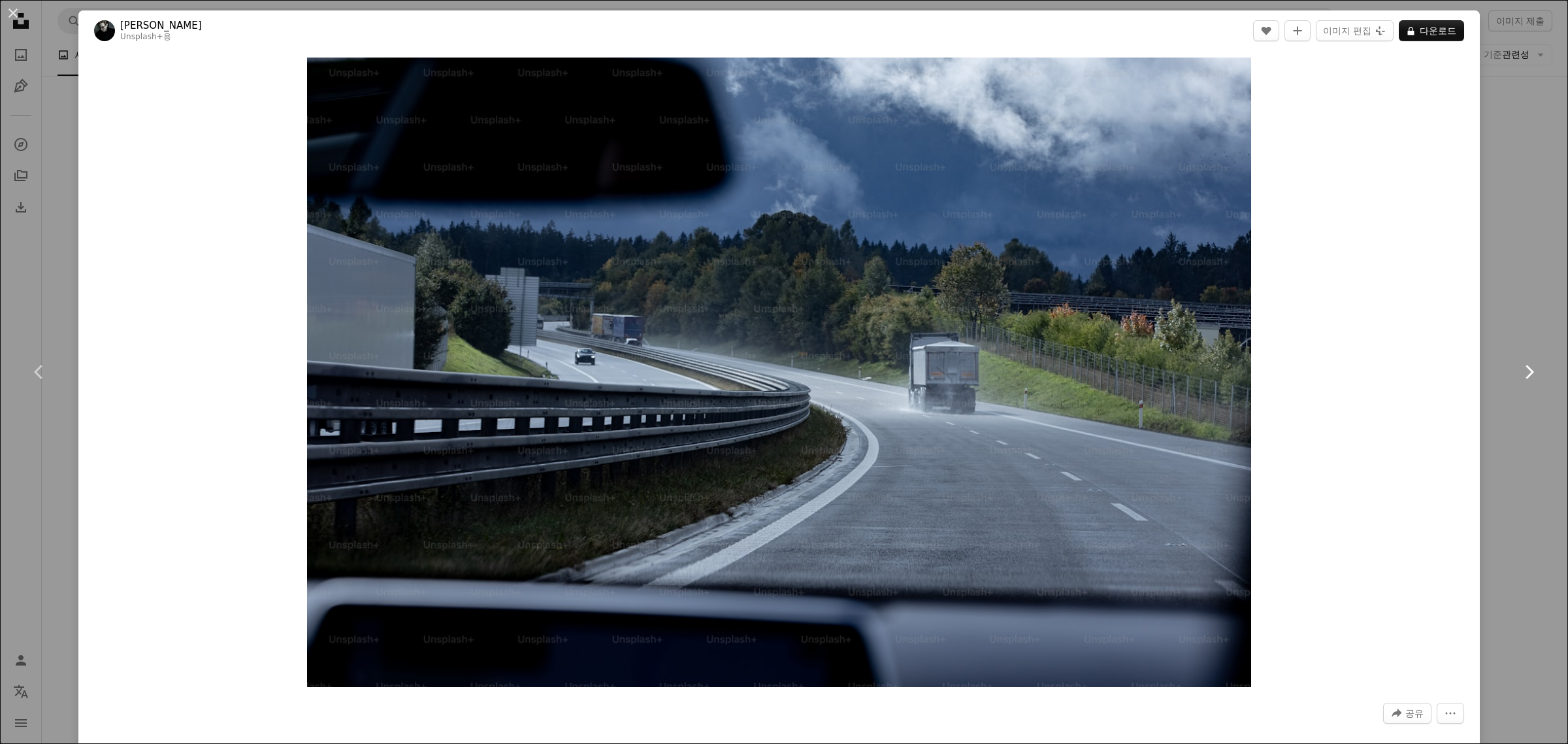
click at [1529, 368] on link "Chevron right" at bounding box center [1529, 372] width 79 height 126
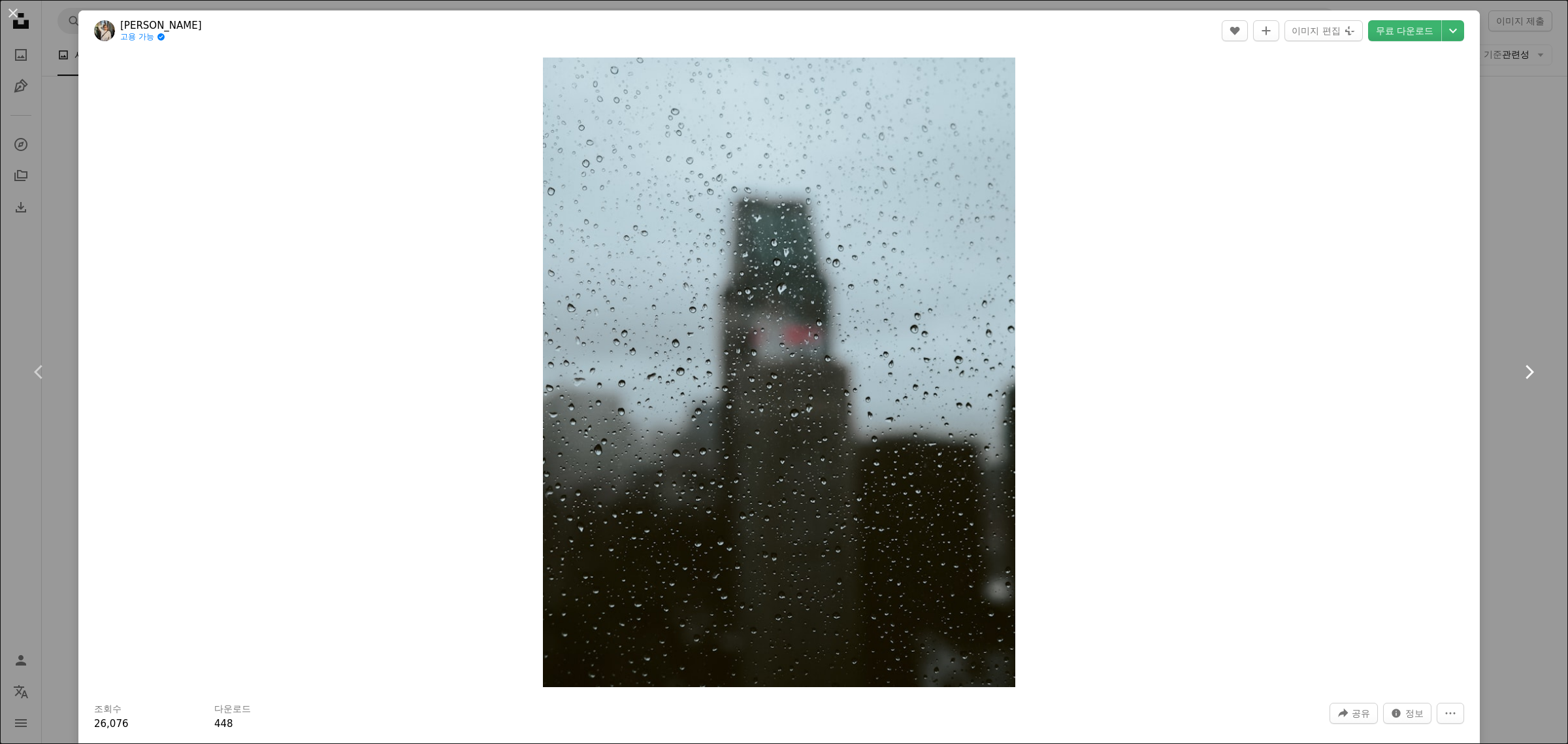
click at [1523, 368] on icon "Chevron right" at bounding box center [1529, 372] width 21 height 21
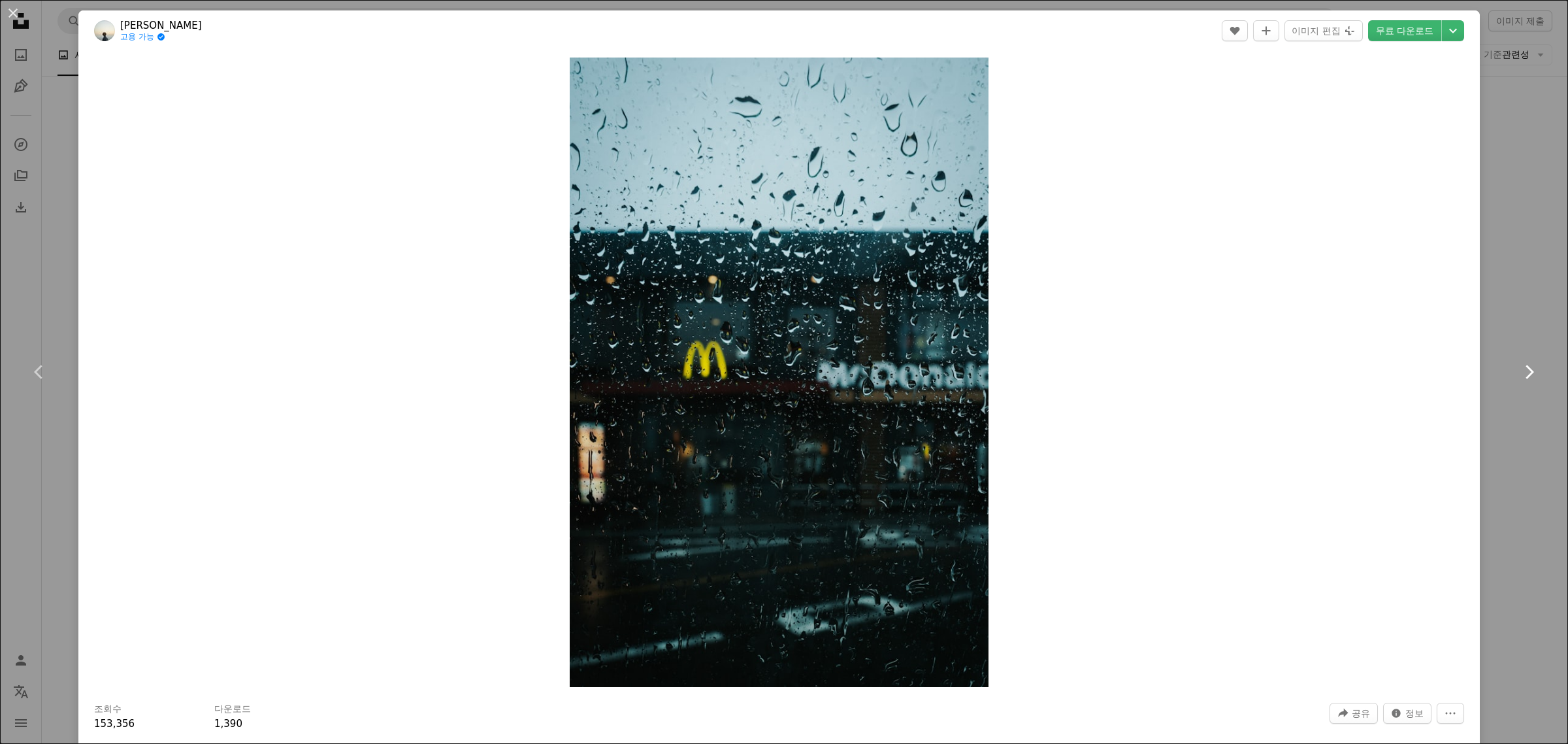
click at [1523, 368] on icon "Chevron right" at bounding box center [1529, 372] width 21 height 21
